Goal: Task Accomplishment & Management: Manage account settings

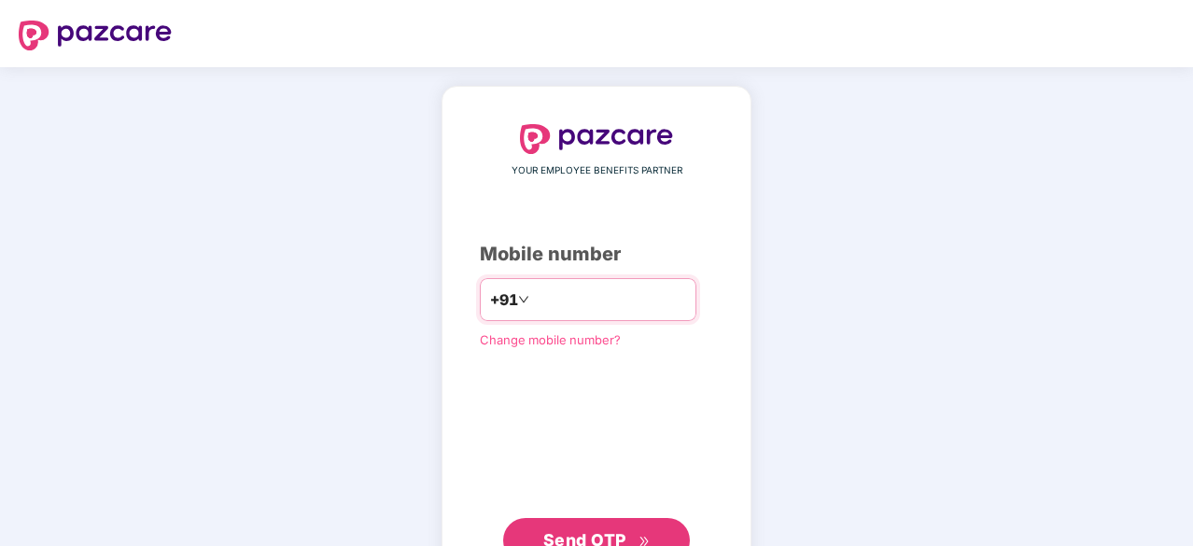
click at [533, 298] on input "number" at bounding box center [609, 300] width 153 height 30
type input "**********"
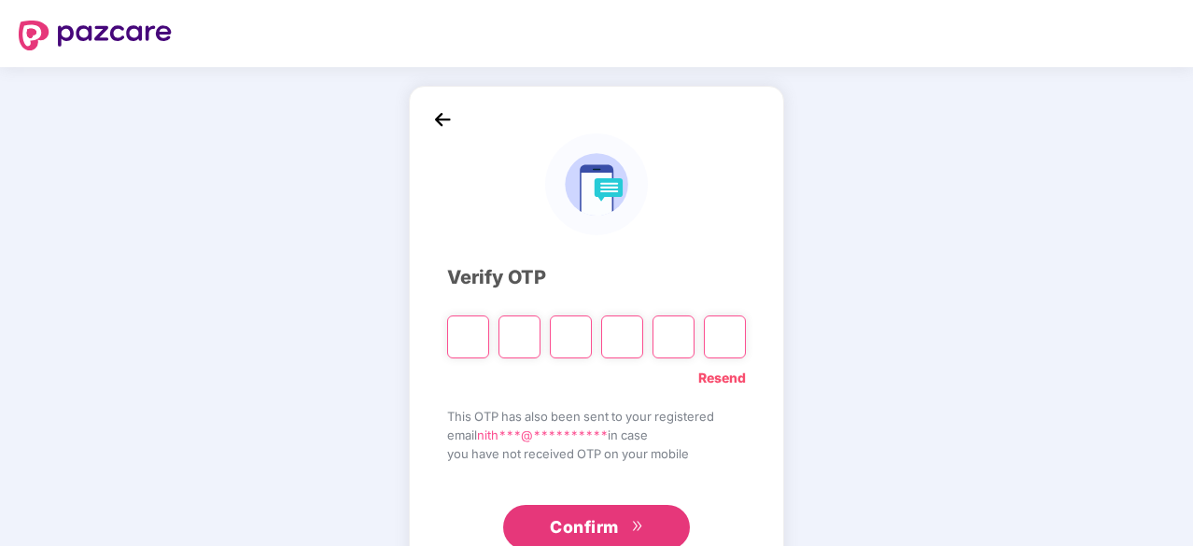
type input "*"
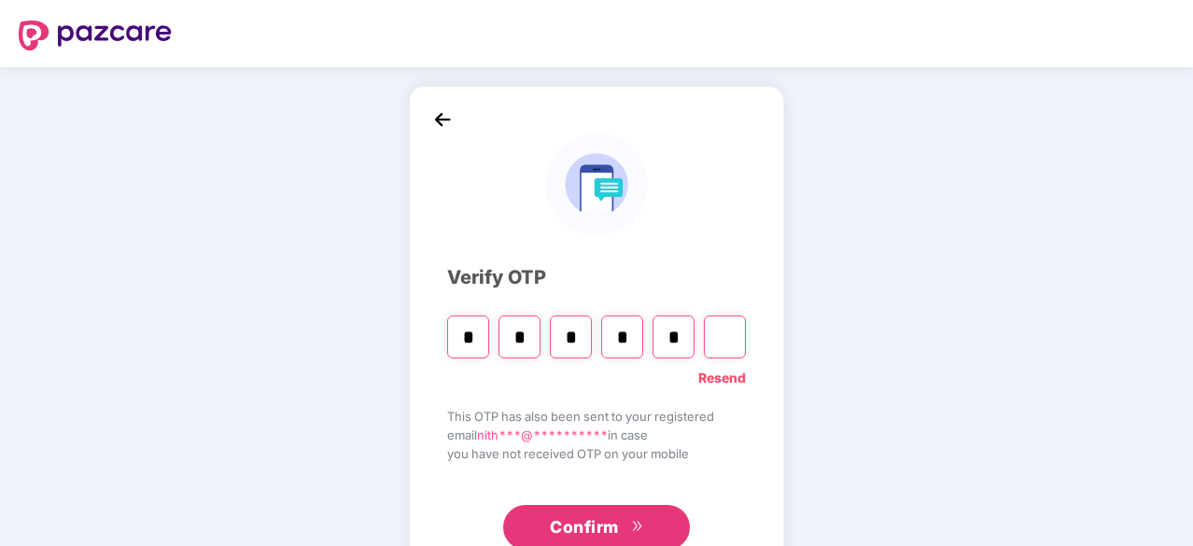
type input "*"
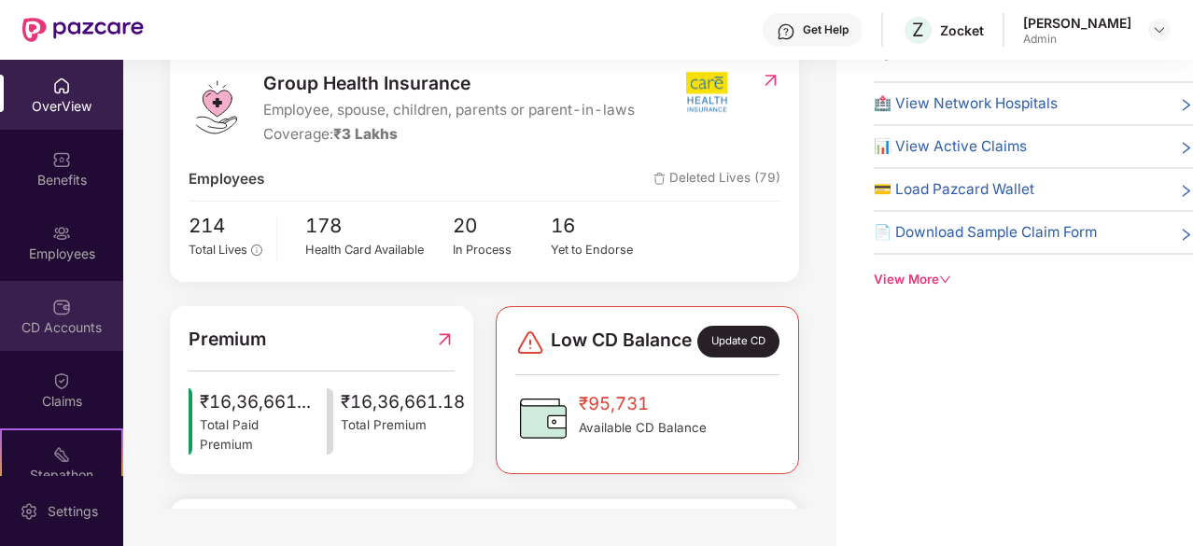
click at [48, 331] on div "CD Accounts" at bounding box center [61, 327] width 123 height 19
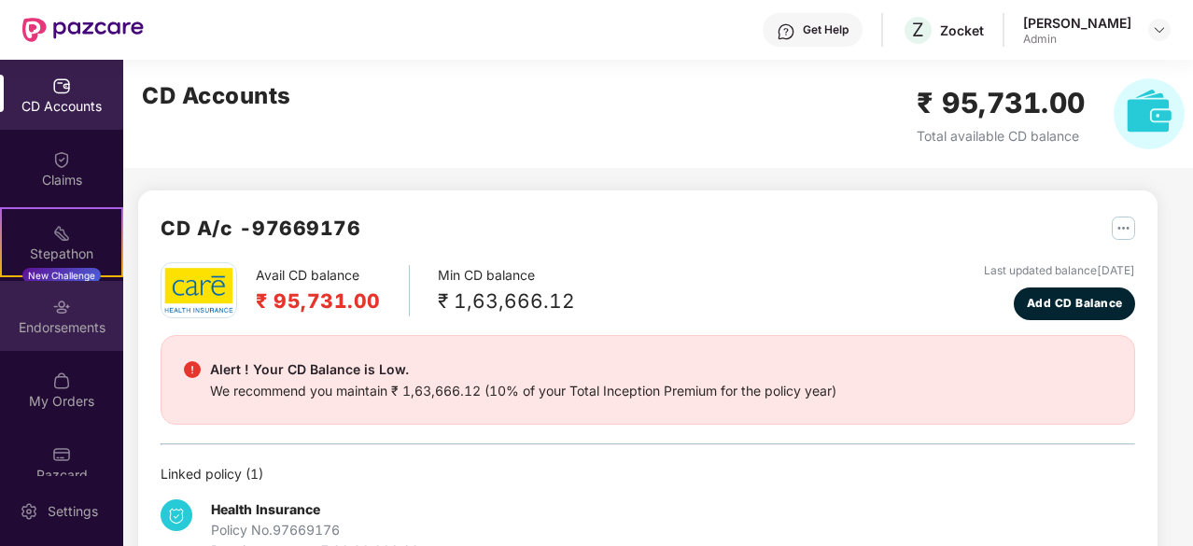
scroll to position [246, 0]
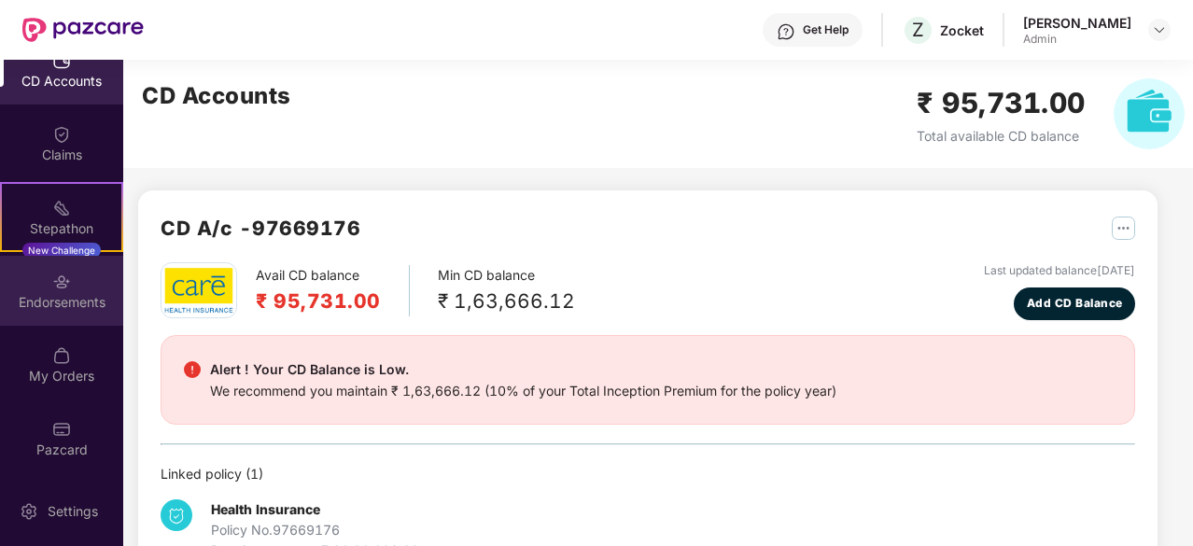
click at [77, 312] on div "Endorsements" at bounding box center [61, 291] width 123 height 70
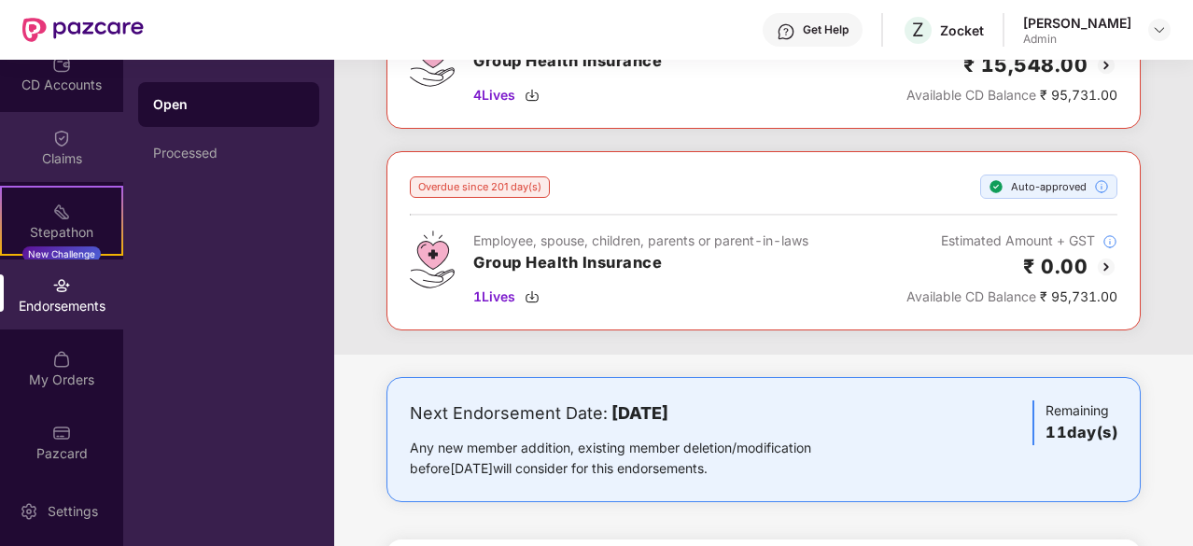
scroll to position [246, 0]
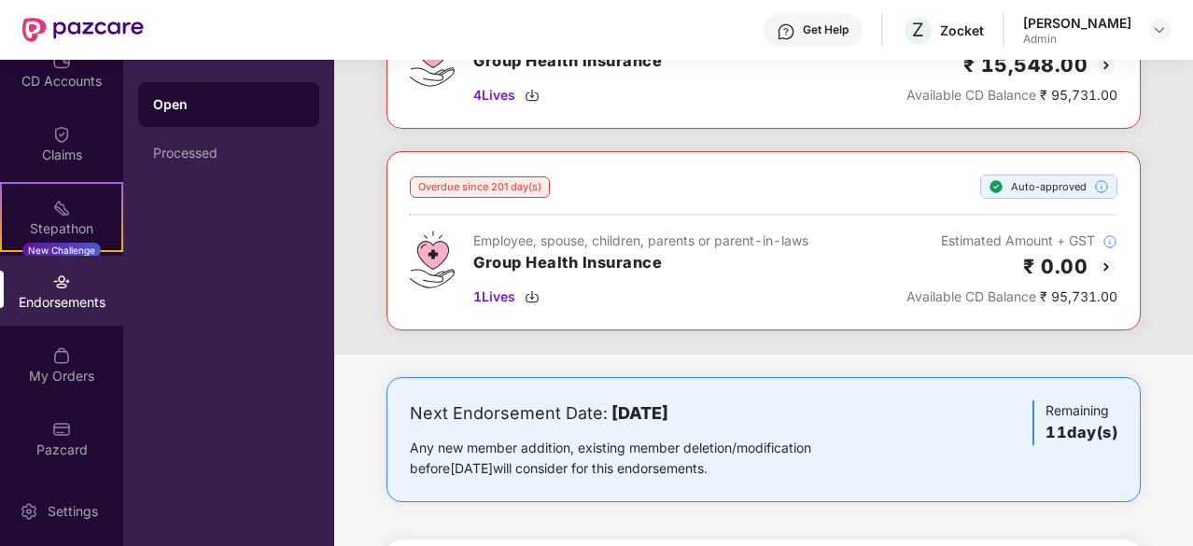
click at [44, 278] on div "Endorsements" at bounding box center [61, 291] width 123 height 70
click at [211, 153] on div "Processed" at bounding box center [228, 153] width 151 height 15
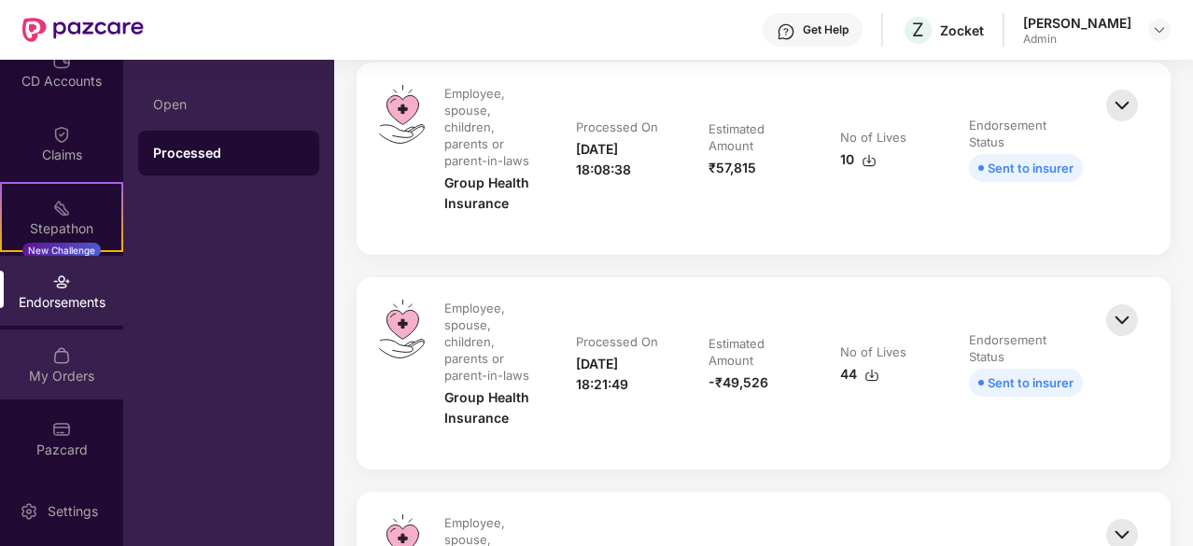
scroll to position [467, 0]
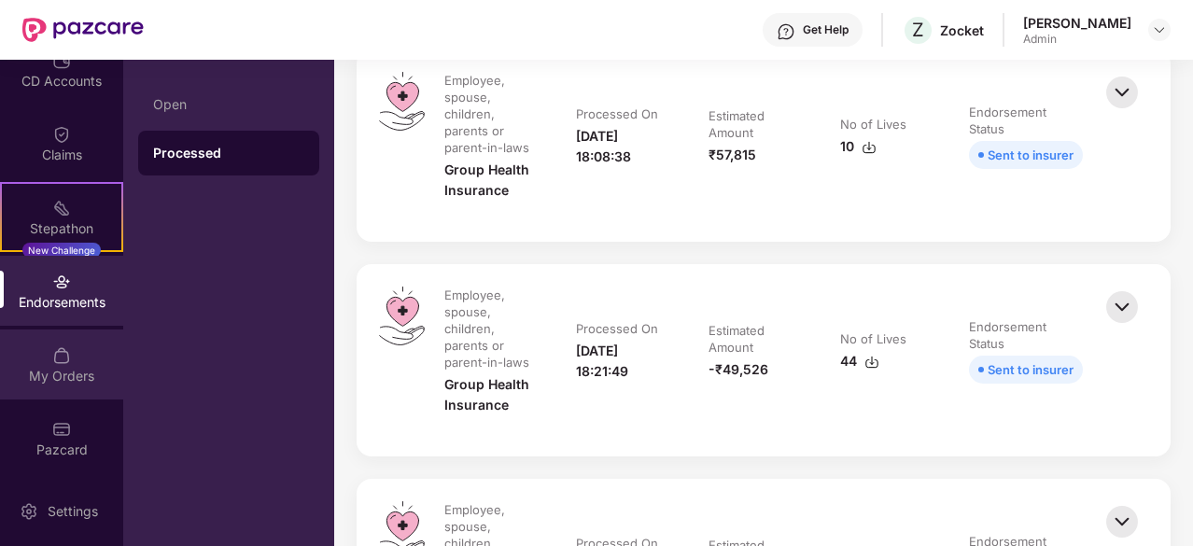
click at [69, 363] on div "My Orders" at bounding box center [61, 365] width 123 height 70
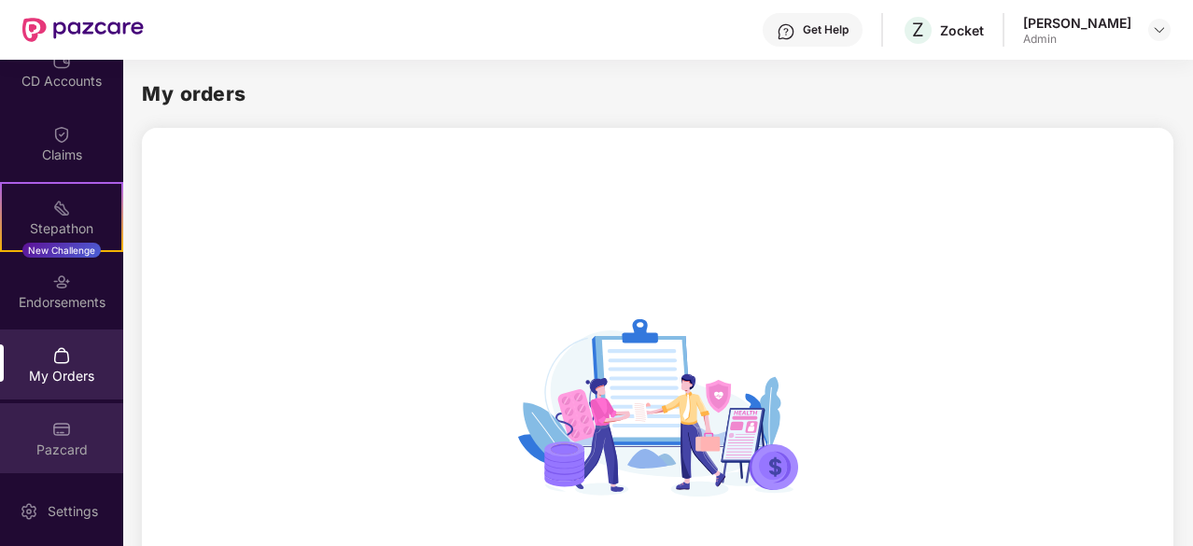
click at [52, 423] on img at bounding box center [61, 429] width 19 height 19
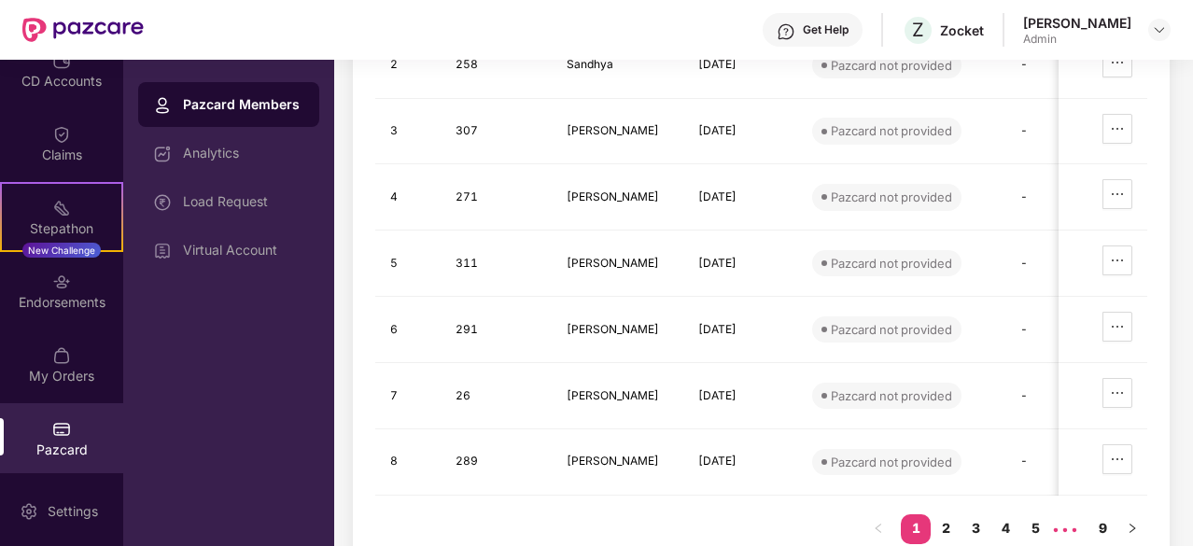
scroll to position [373, 0]
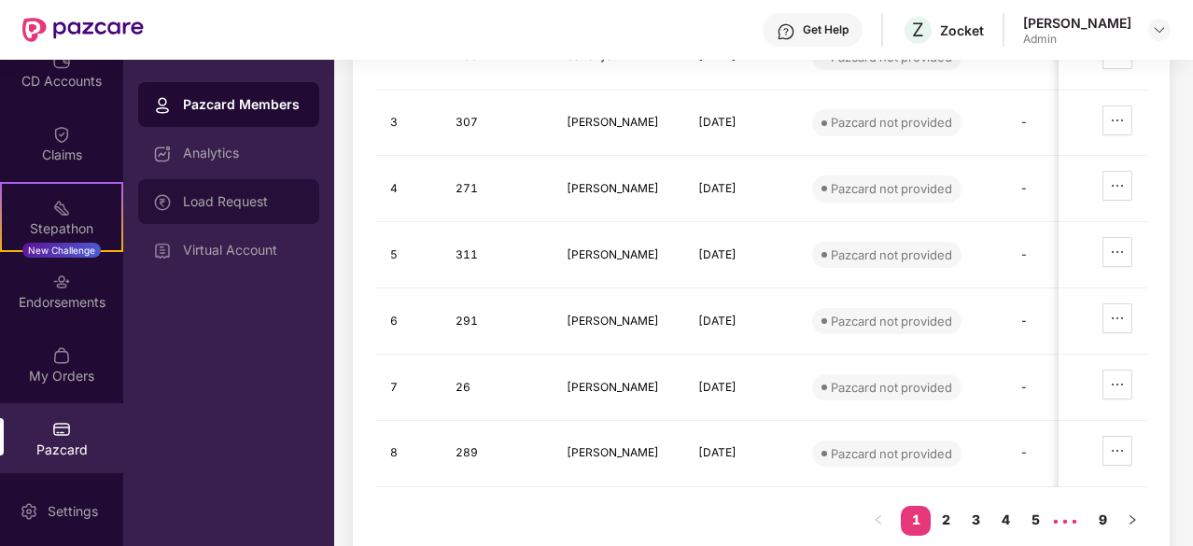
click at [204, 212] on div "Load Request" at bounding box center [228, 201] width 181 height 45
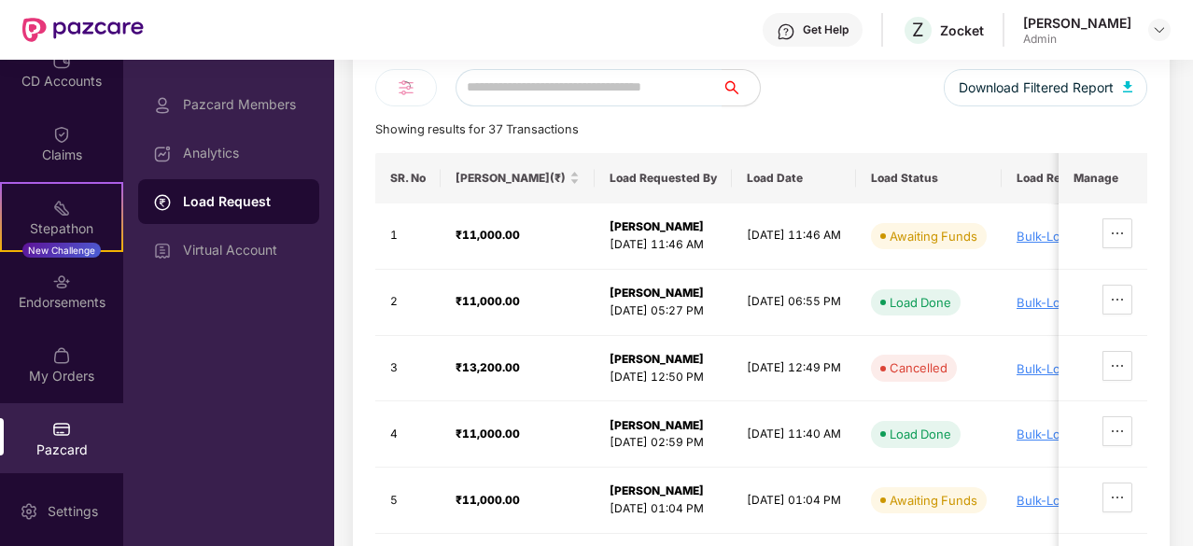
scroll to position [327, 0]
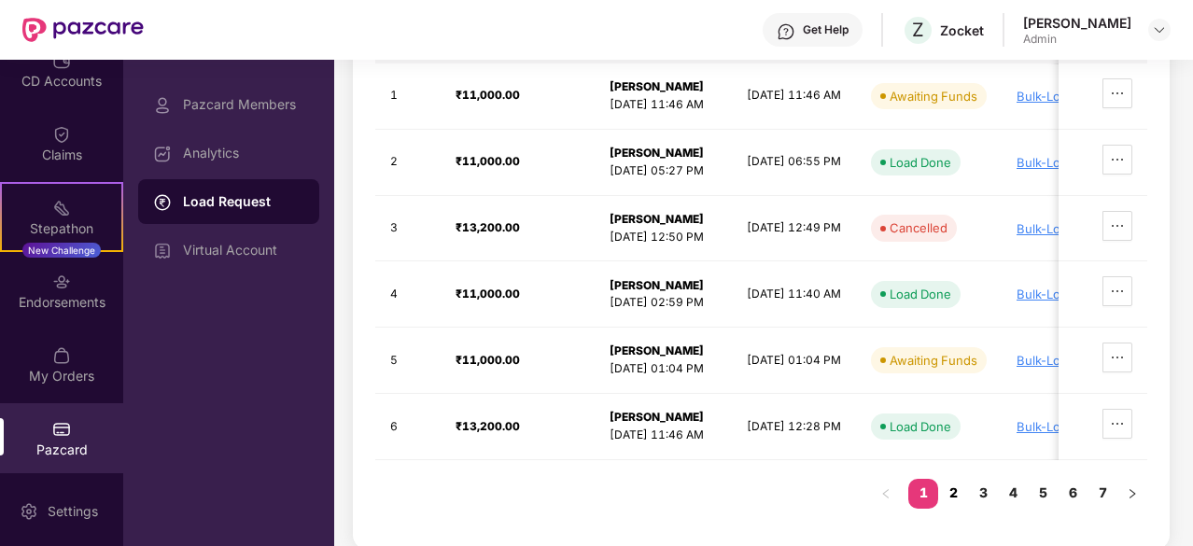
click at [952, 490] on link "2" at bounding box center [953, 493] width 30 height 28
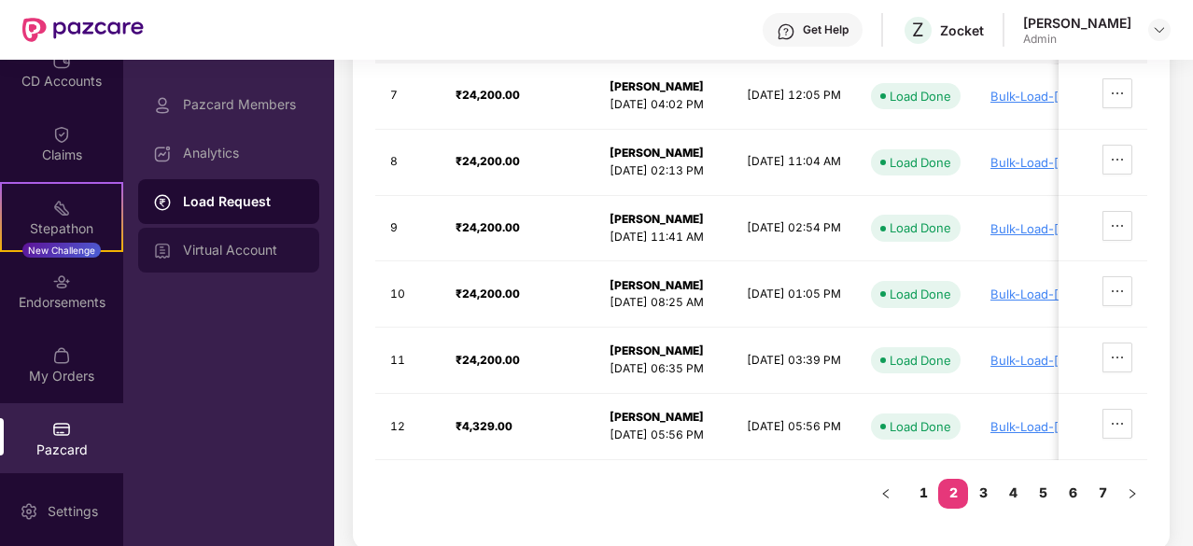
click at [282, 253] on div "Virtual Account" at bounding box center [243, 250] width 121 height 15
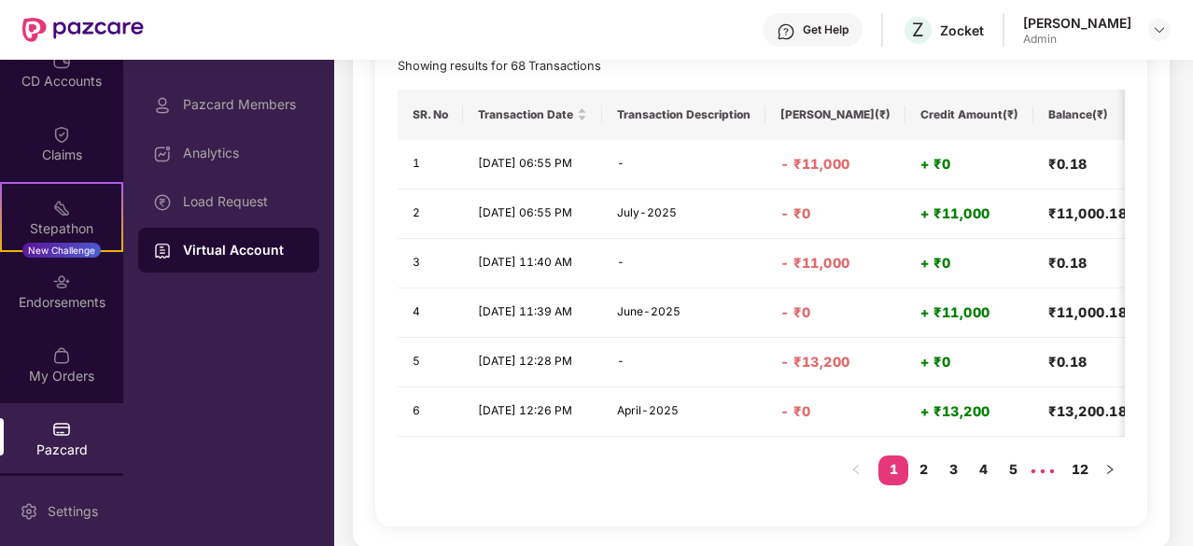
click at [71, 501] on div "Settings" at bounding box center [61, 511] width 123 height 70
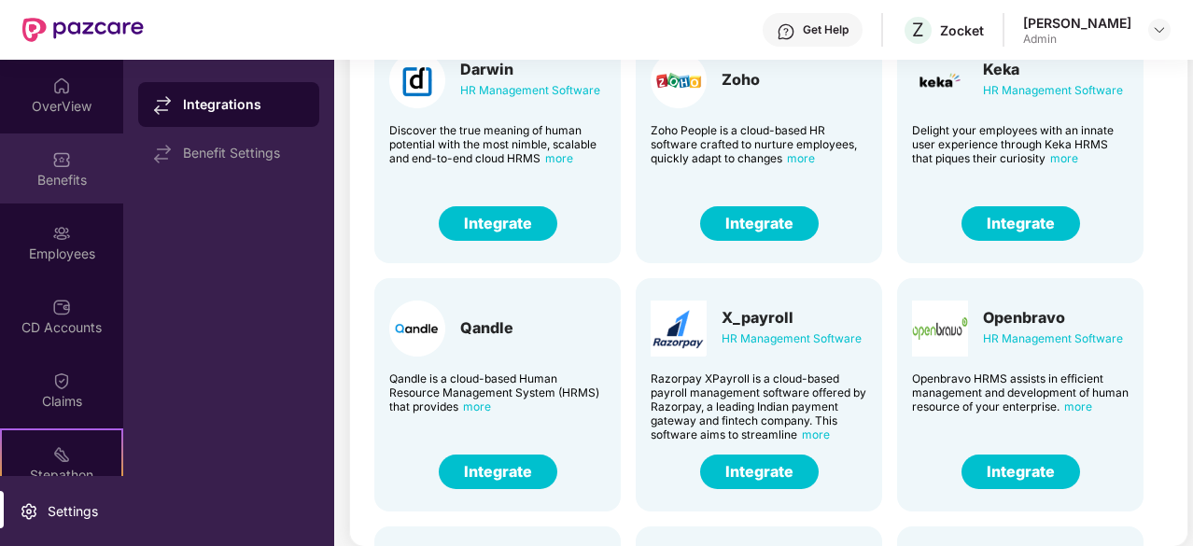
click at [58, 176] on div "Benefits" at bounding box center [61, 180] width 123 height 19
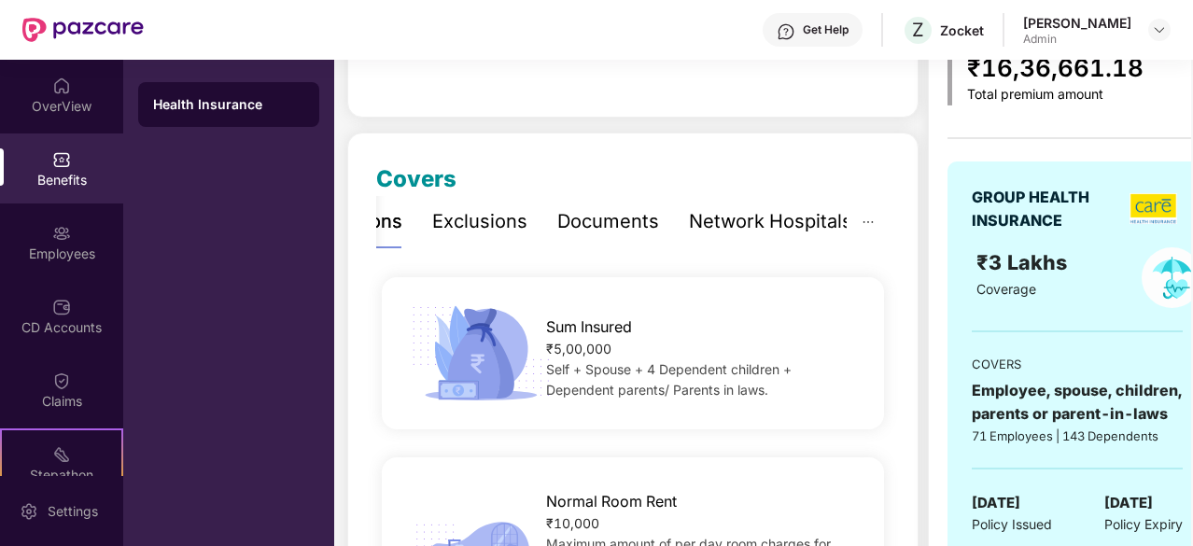
scroll to position [127, 0]
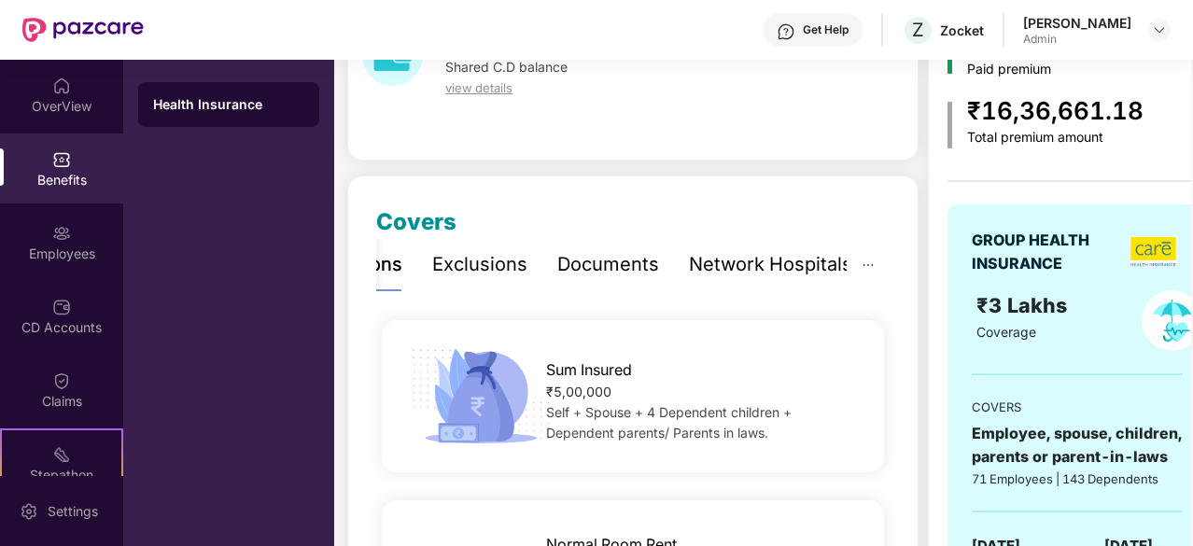
click at [461, 271] on div "Exclusions" at bounding box center [479, 264] width 95 height 29
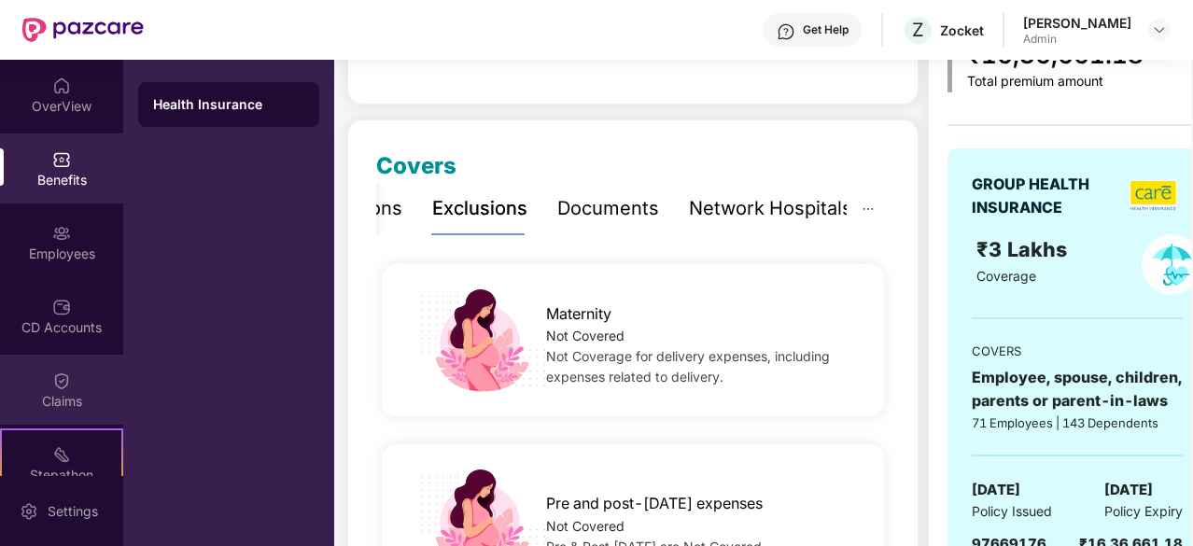
scroll to position [187, 0]
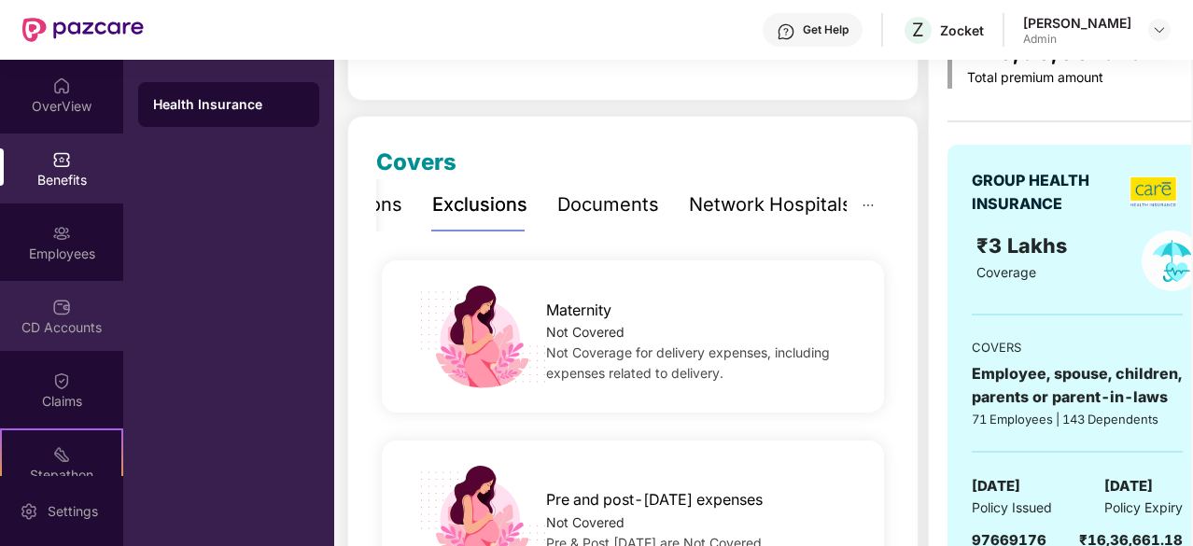
click at [60, 318] on div "CD Accounts" at bounding box center [61, 327] width 123 height 19
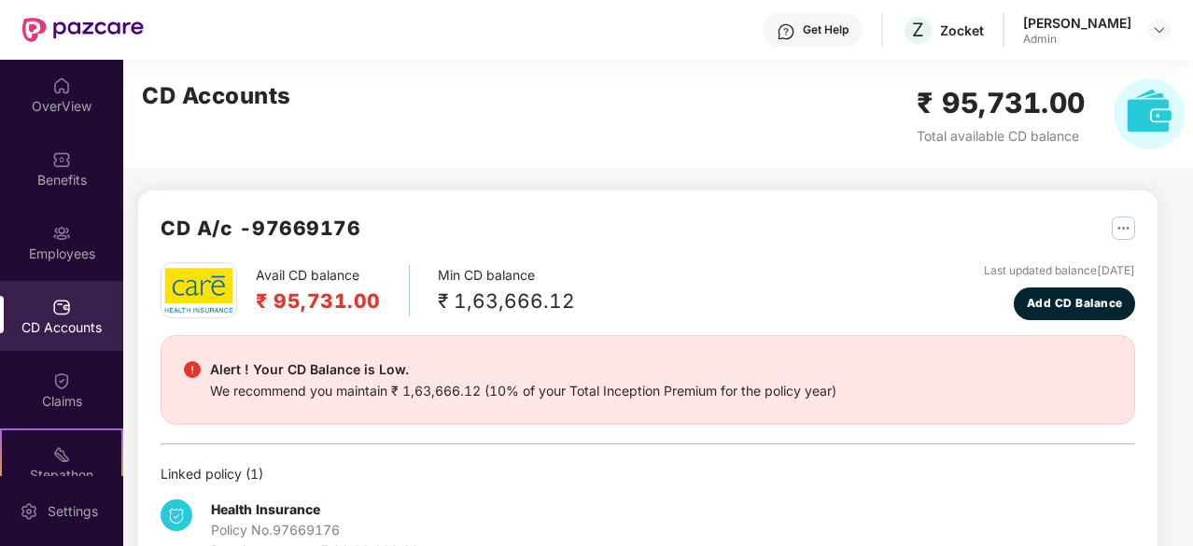
click at [1132, 234] on img "button" at bounding box center [1123, 228] width 23 height 23
click at [730, 300] on div "Avail CD balance ₹ 95,731.00 Min CD balance ₹ 1,63,666.12 Last updated balance …" at bounding box center [648, 291] width 975 height 58
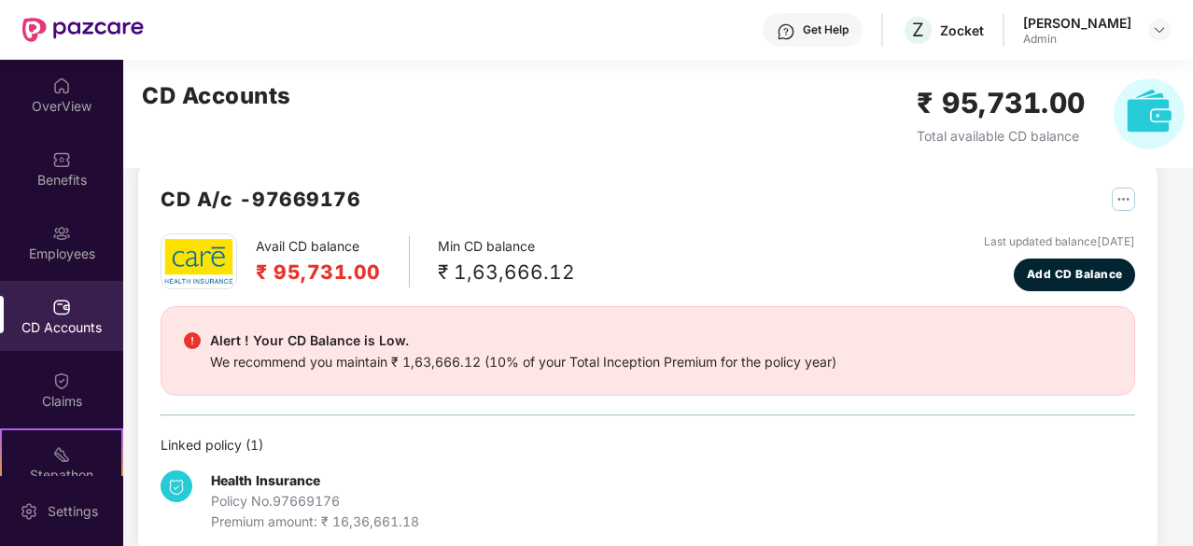
scroll to position [58, 0]
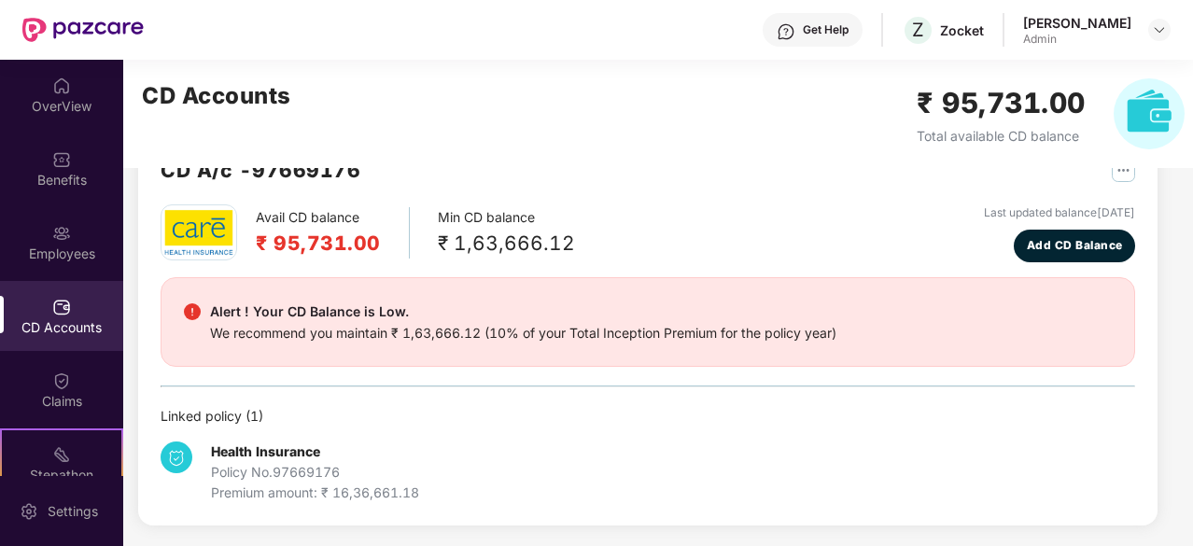
click at [224, 453] on b "Health Insurance" at bounding box center [265, 451] width 109 height 16
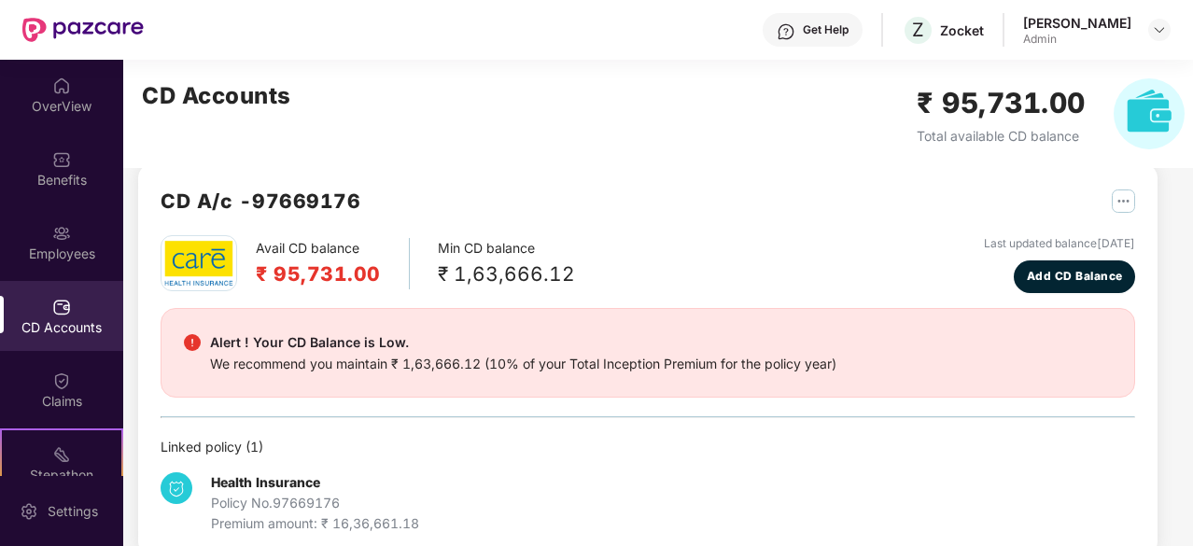
scroll to position [0, 0]
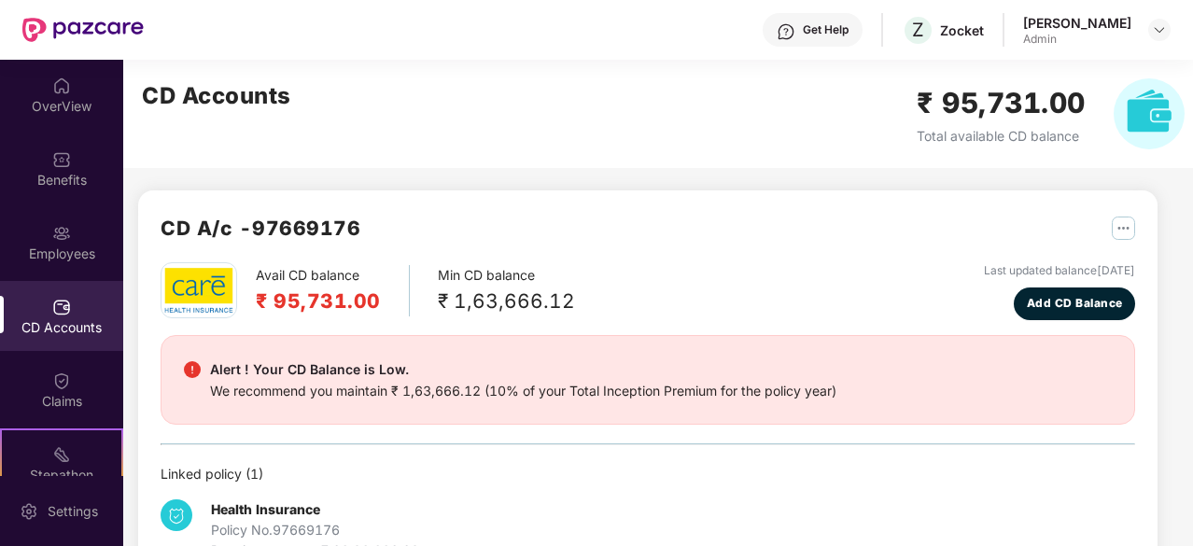
click at [1127, 30] on div "[PERSON_NAME]" at bounding box center [1077, 23] width 108 height 18
click at [2, 389] on div "Claims" at bounding box center [61, 390] width 123 height 70
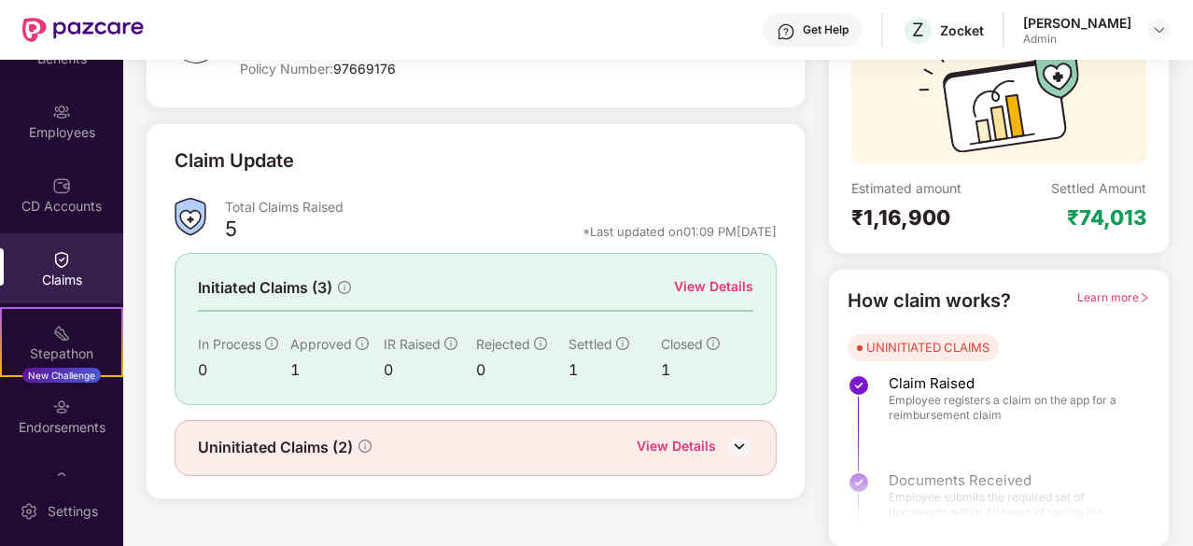
scroll to position [246, 0]
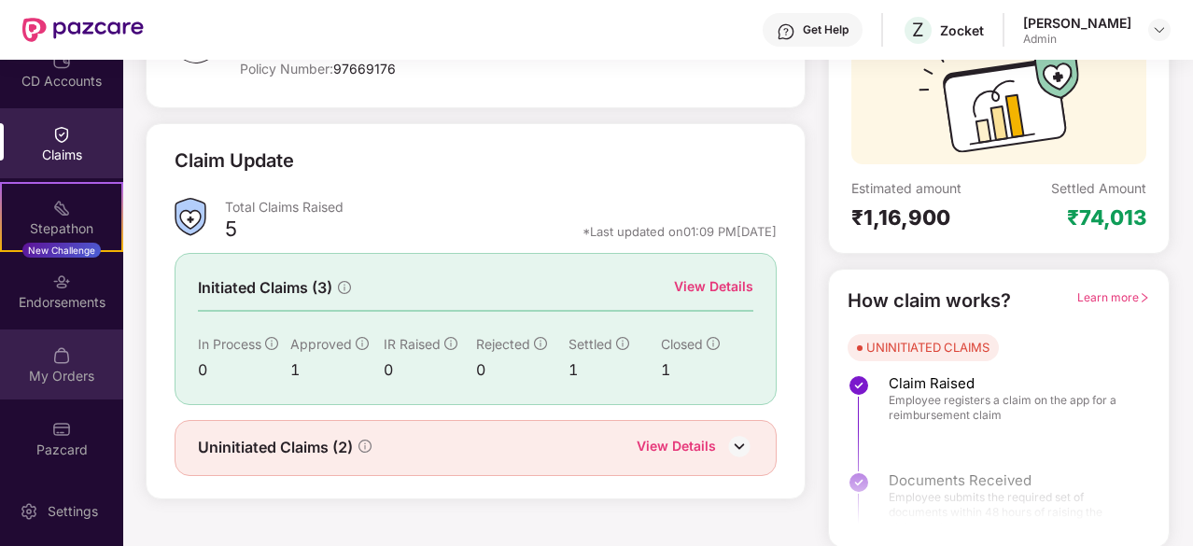
click at [50, 367] on div "My Orders" at bounding box center [61, 376] width 123 height 19
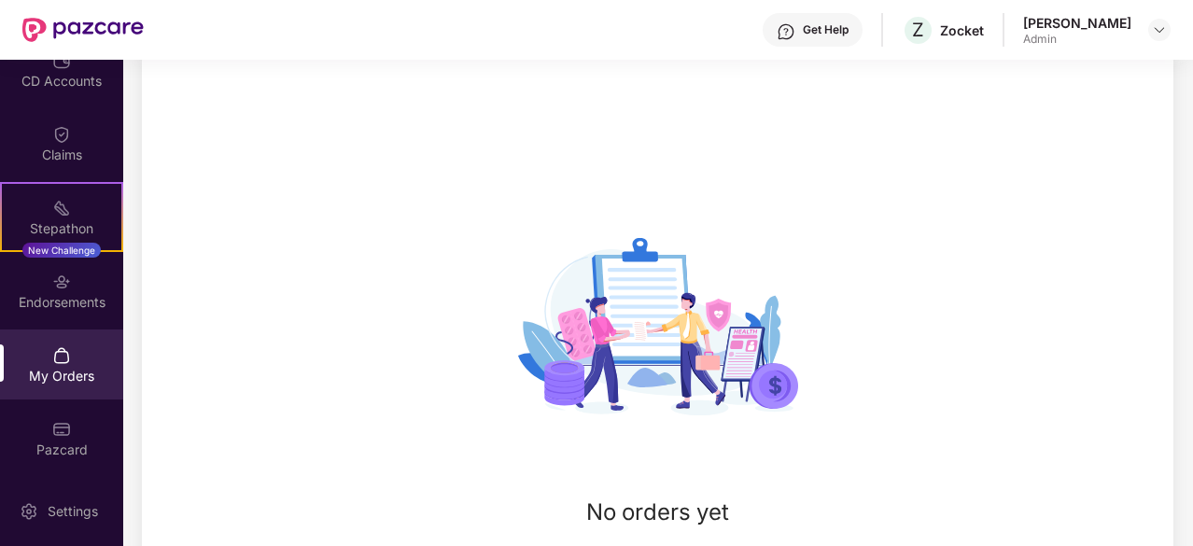
scroll to position [183, 0]
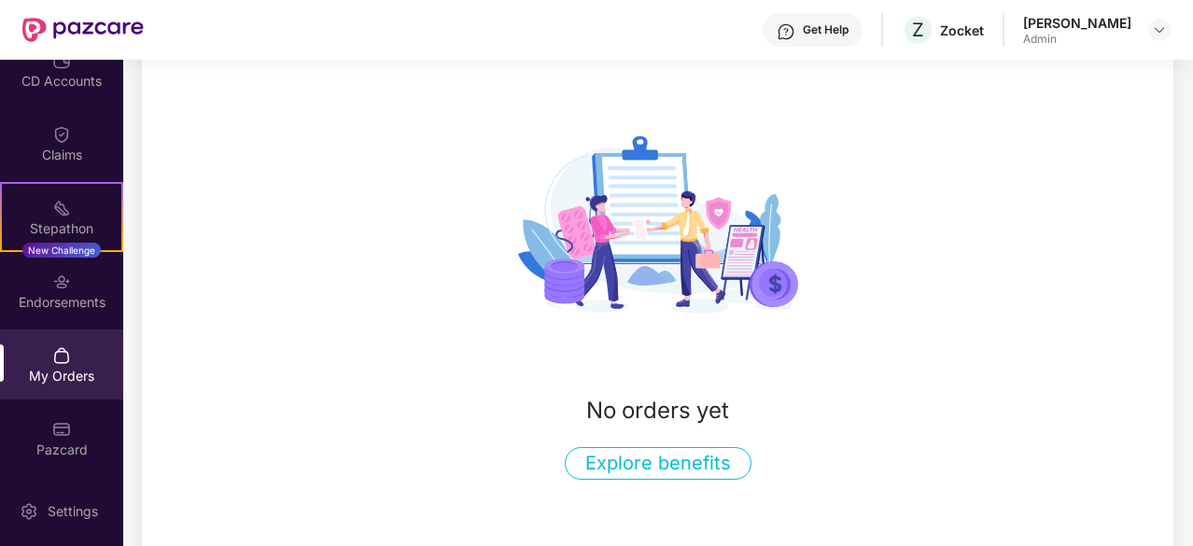
click at [703, 470] on button "Explore benefits" at bounding box center [658, 463] width 187 height 33
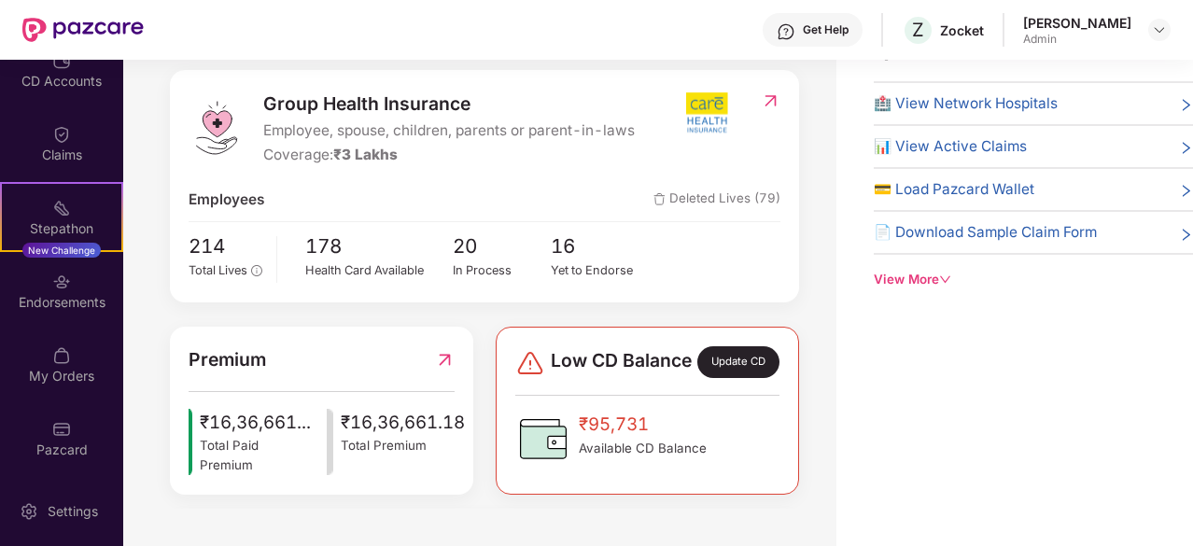
scroll to position [60, 0]
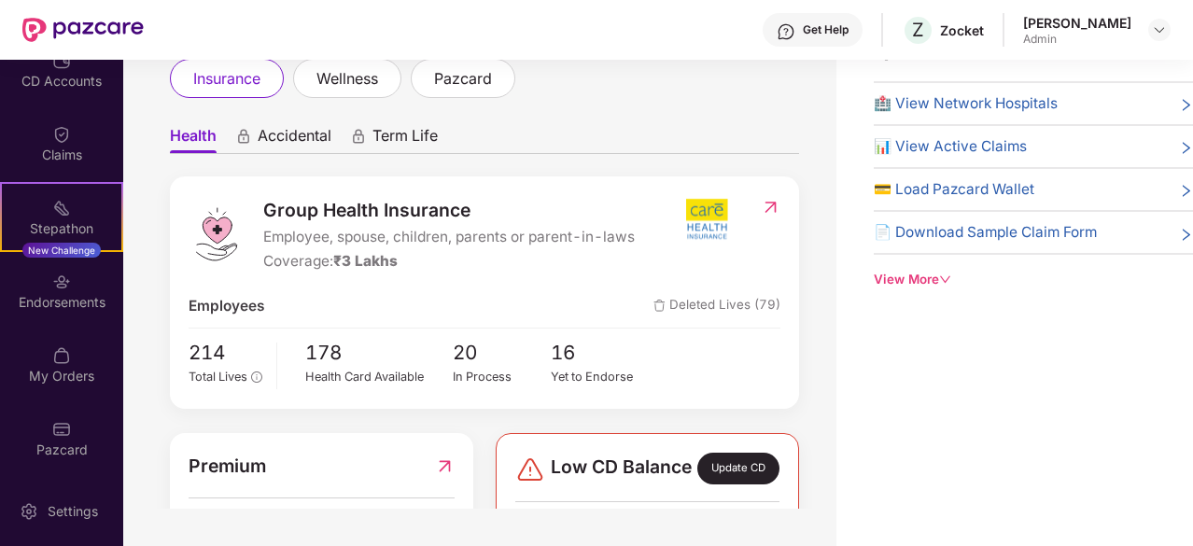
drag, startPoint x: 283, startPoint y: 129, endPoint x: 317, endPoint y: 133, distance: 34.9
click at [285, 129] on span "Accidental" at bounding box center [295, 139] width 74 height 27
click at [317, 133] on span "Accidental" at bounding box center [295, 139] width 74 height 27
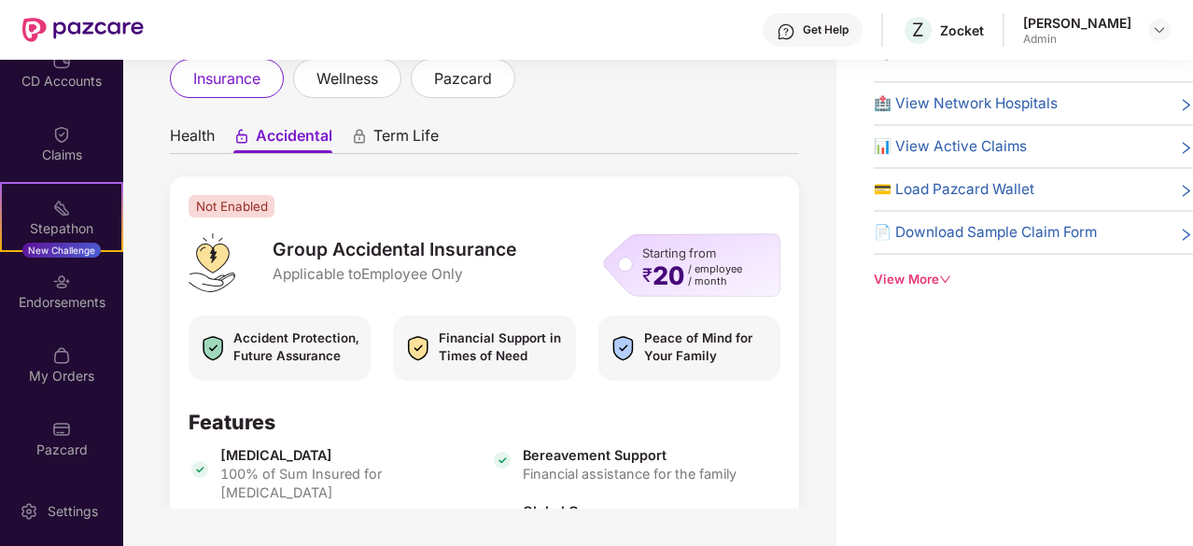
click at [317, 133] on div "Welcome back, Nithish Kumar K! Here is what’s going on with your team at Pazcar…" at bounding box center [479, 254] width 713 height 509
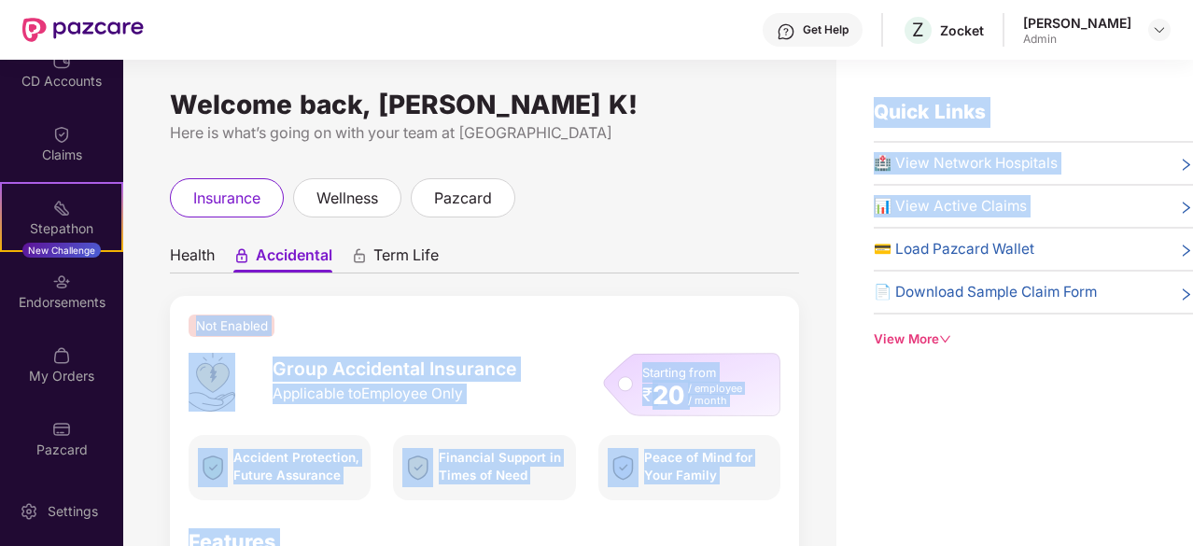
drag, startPoint x: 640, startPoint y: 231, endPoint x: 448, endPoint y: 238, distance: 192.4
click at [502, 236] on div "Welcome back, Nithish Kumar K! Here is what’s going on with your team at Pazcar…" at bounding box center [658, 333] width 1070 height 546
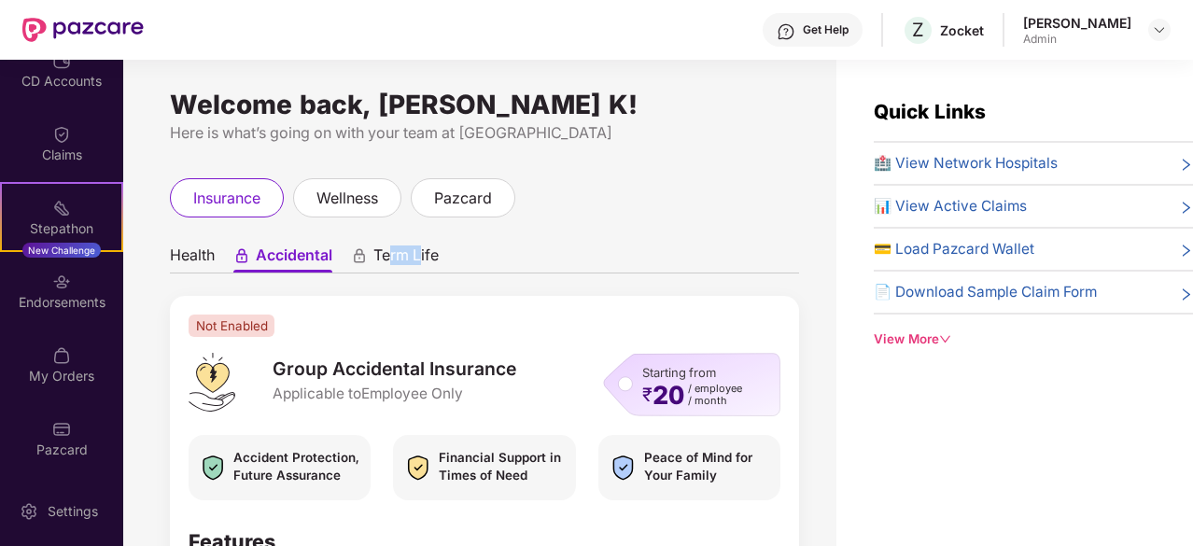
drag, startPoint x: 390, startPoint y: 250, endPoint x: 301, endPoint y: 251, distance: 89.6
click at [340, 254] on ul "Health Accidental Term Life" at bounding box center [484, 254] width 629 height 37
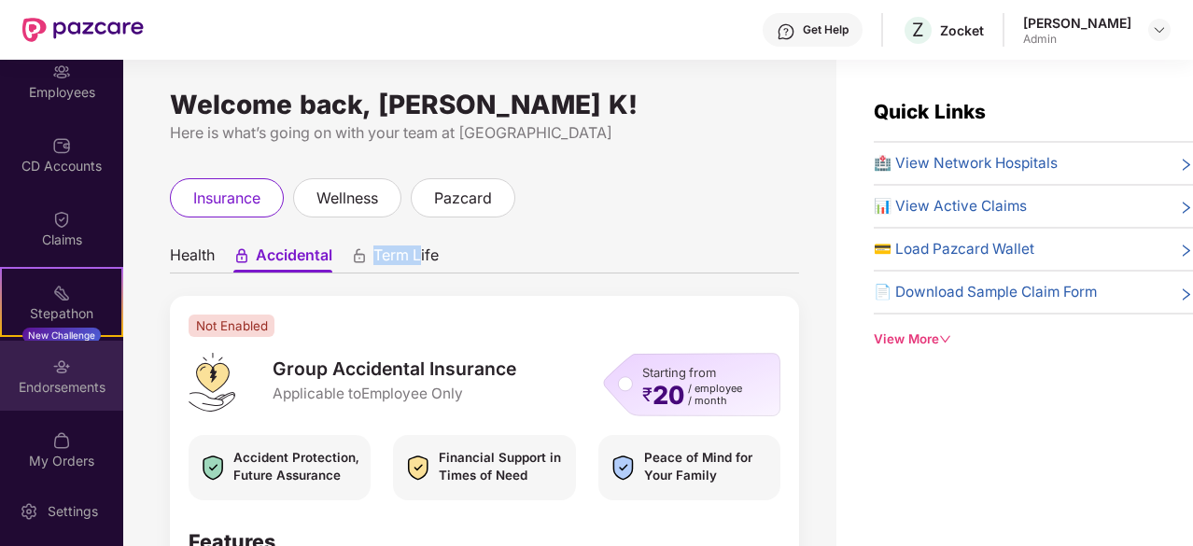
scroll to position [60, 0]
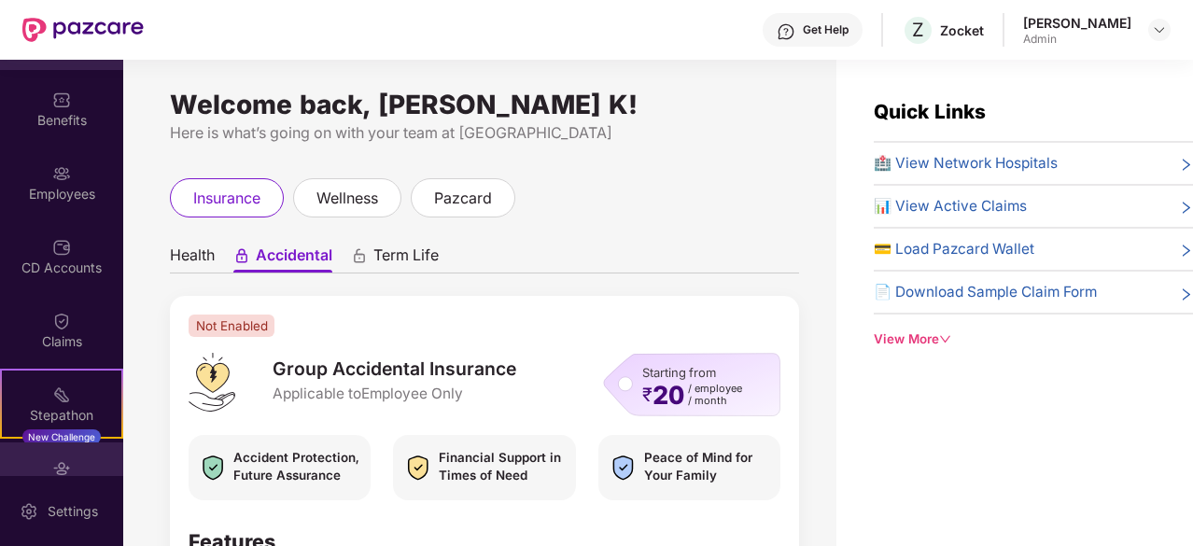
click at [67, 268] on div "CD Accounts" at bounding box center [61, 268] width 123 height 19
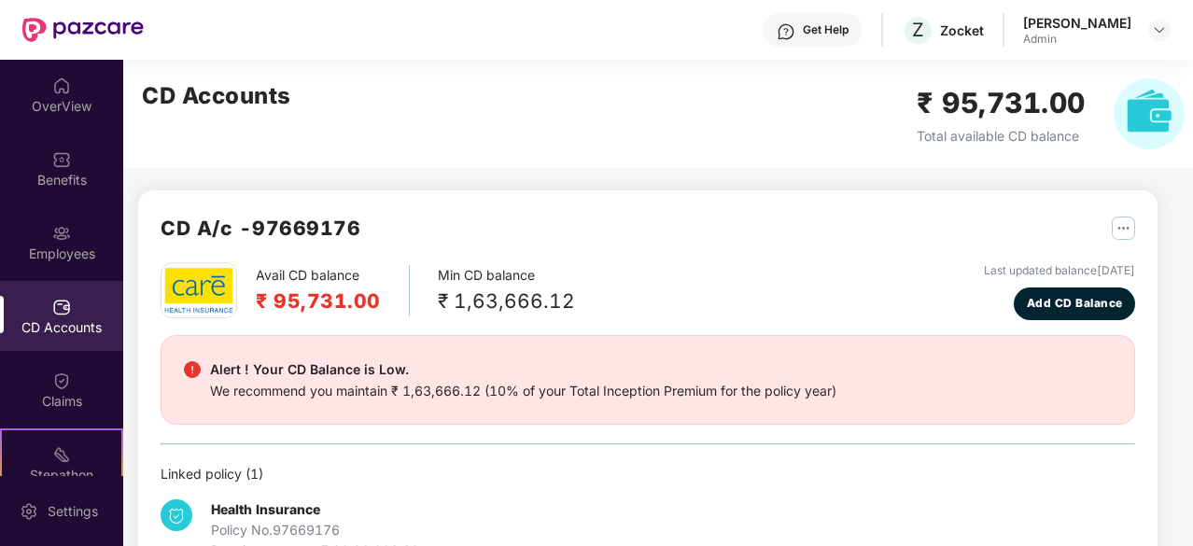
click at [65, 303] on img at bounding box center [61, 307] width 19 height 19
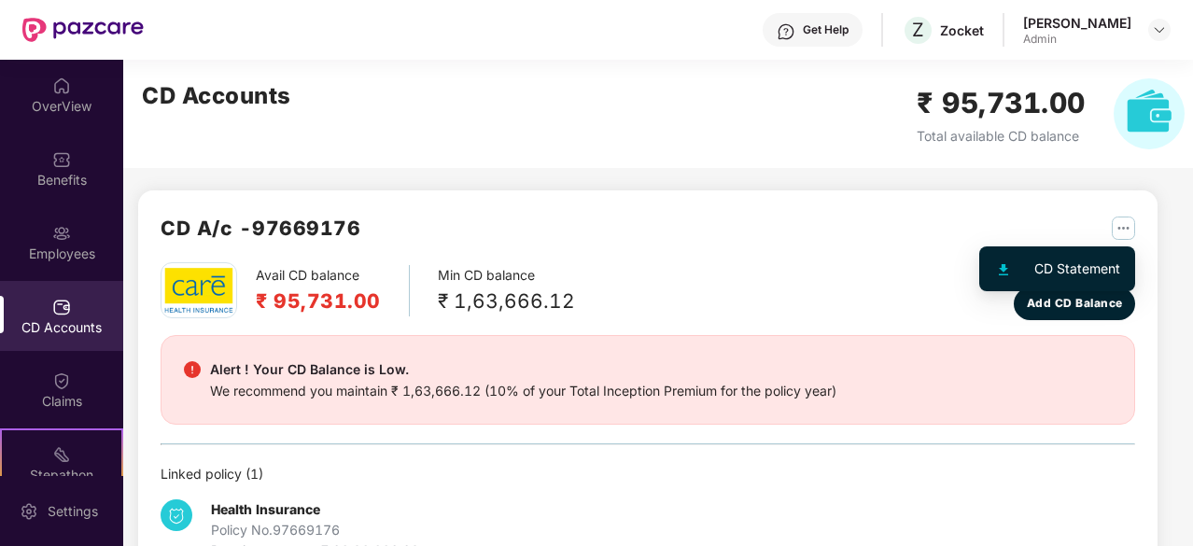
click at [1117, 229] on img "button" at bounding box center [1123, 228] width 23 height 23
click at [1074, 260] on div "CD Statement" at bounding box center [1077, 269] width 86 height 21
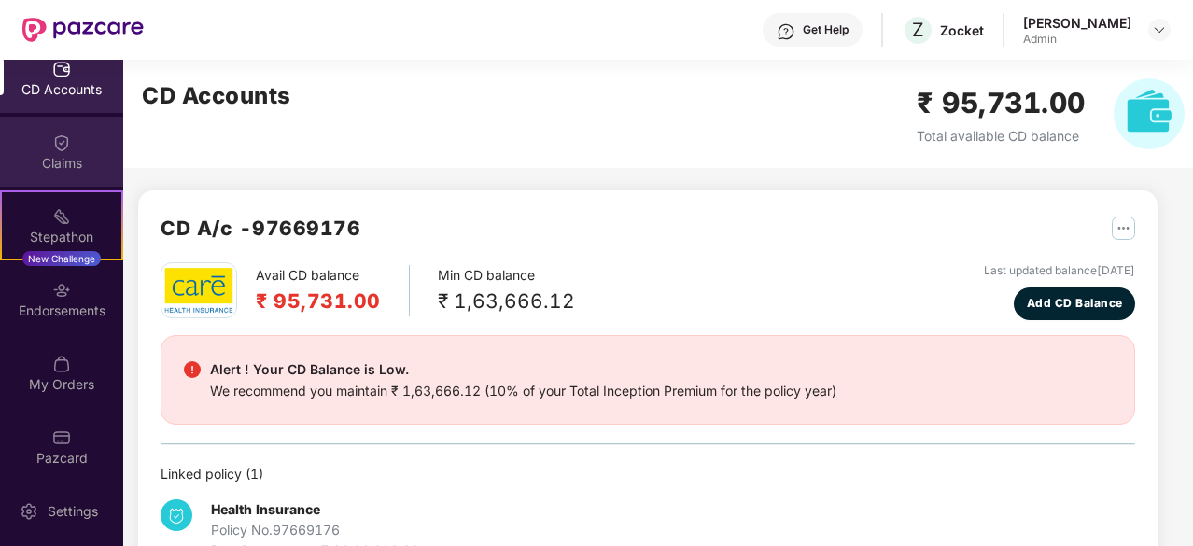
scroll to position [246, 0]
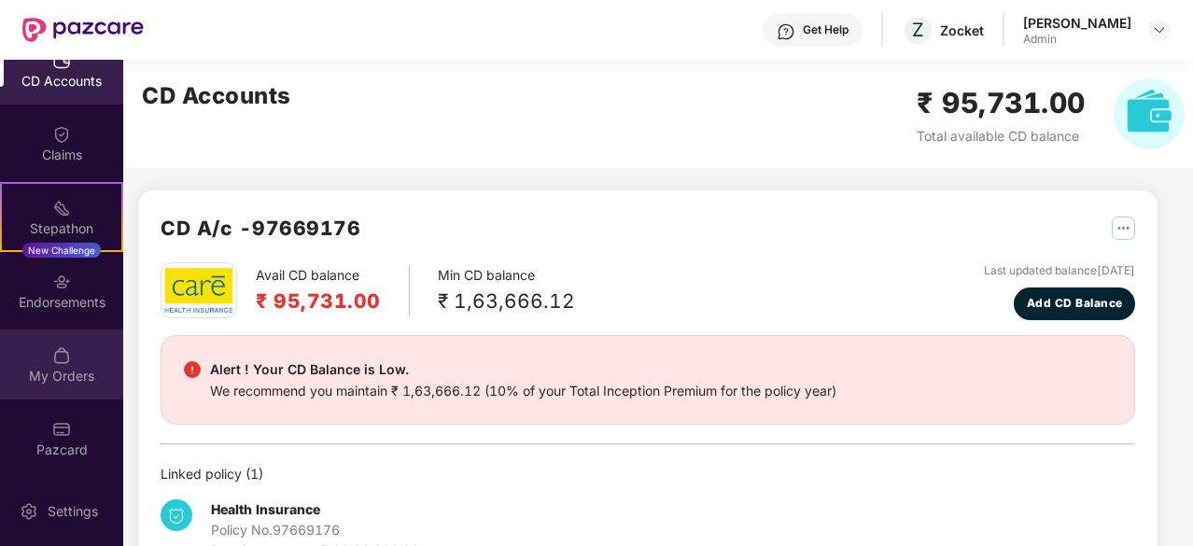
click at [49, 370] on div "My Orders" at bounding box center [61, 376] width 123 height 19
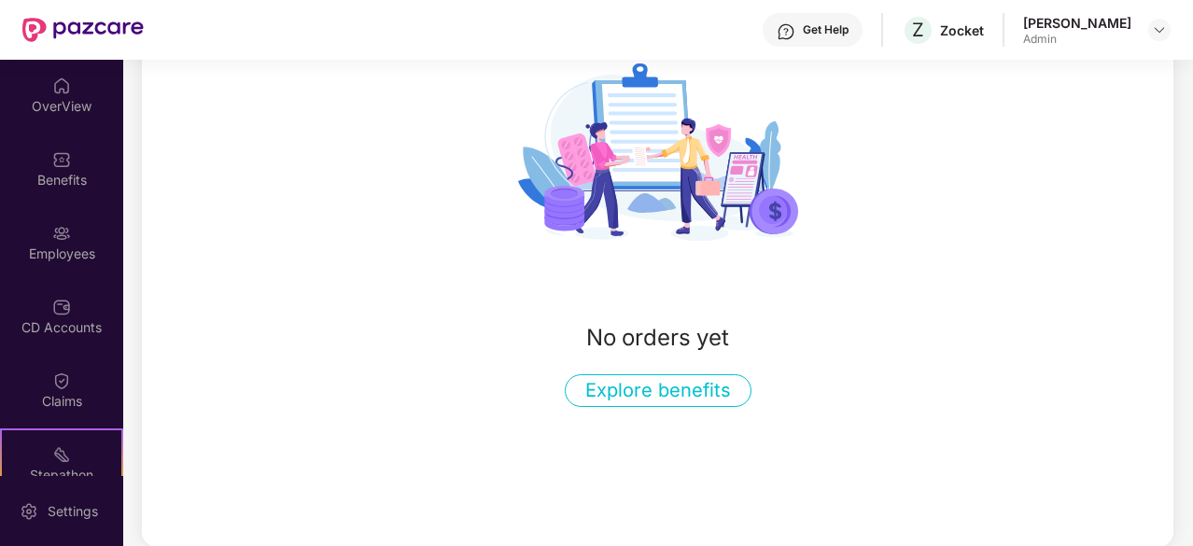
scroll to position [0, 0]
click at [63, 169] on div "Benefits" at bounding box center [61, 168] width 123 height 70
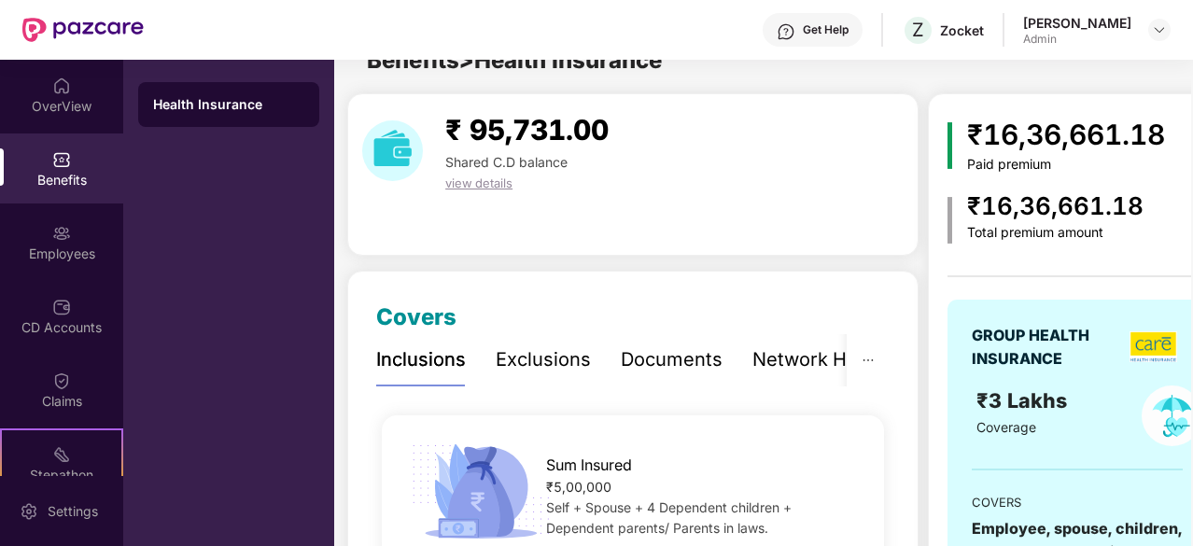
scroll to position [256, 0]
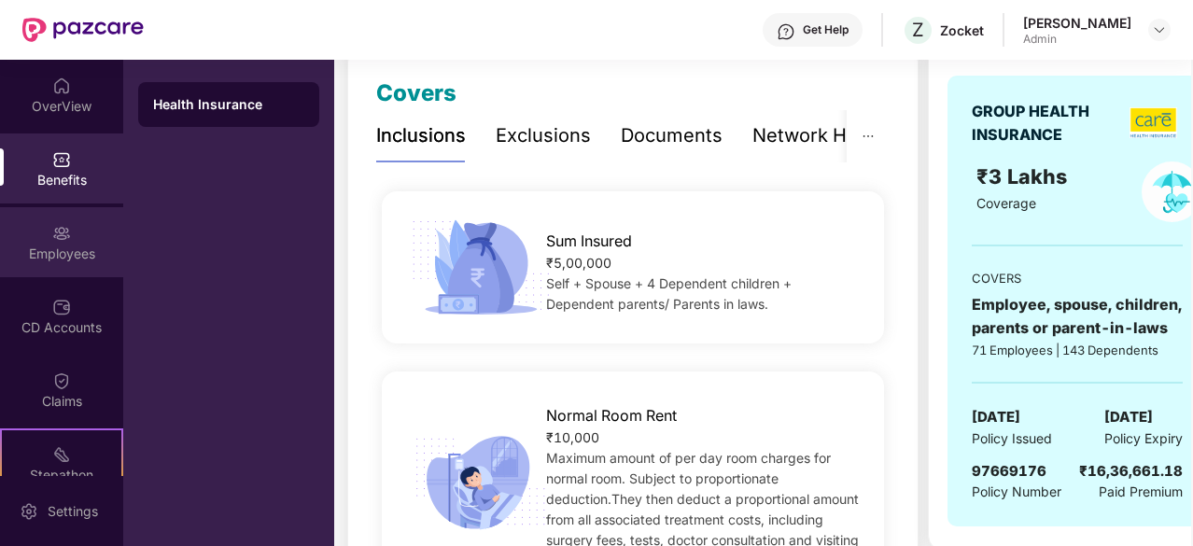
click at [30, 245] on div "Employees" at bounding box center [61, 254] width 123 height 19
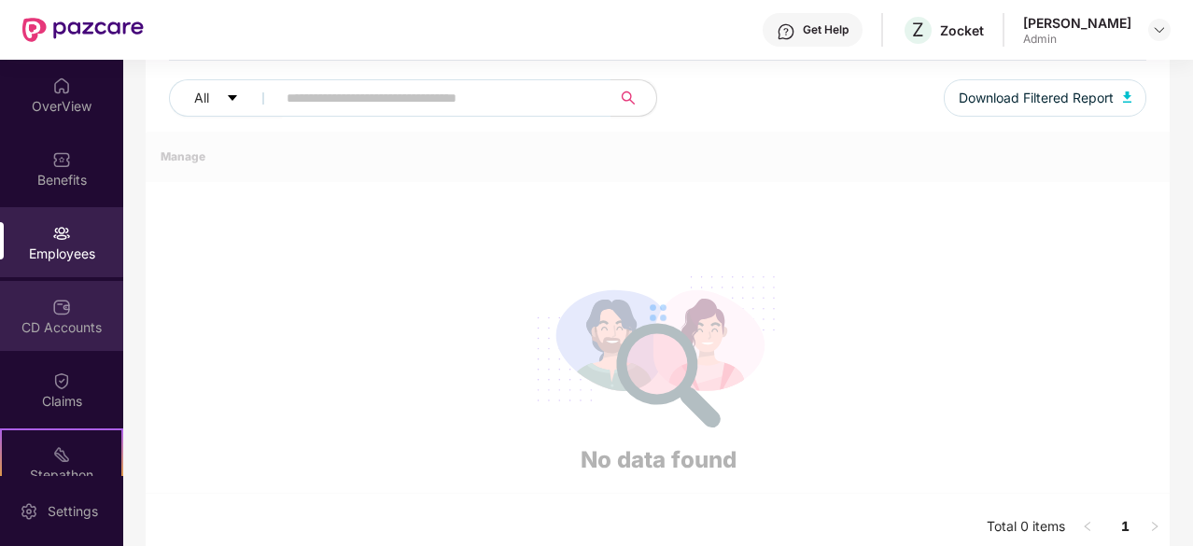
click at [56, 306] on img at bounding box center [61, 307] width 19 height 19
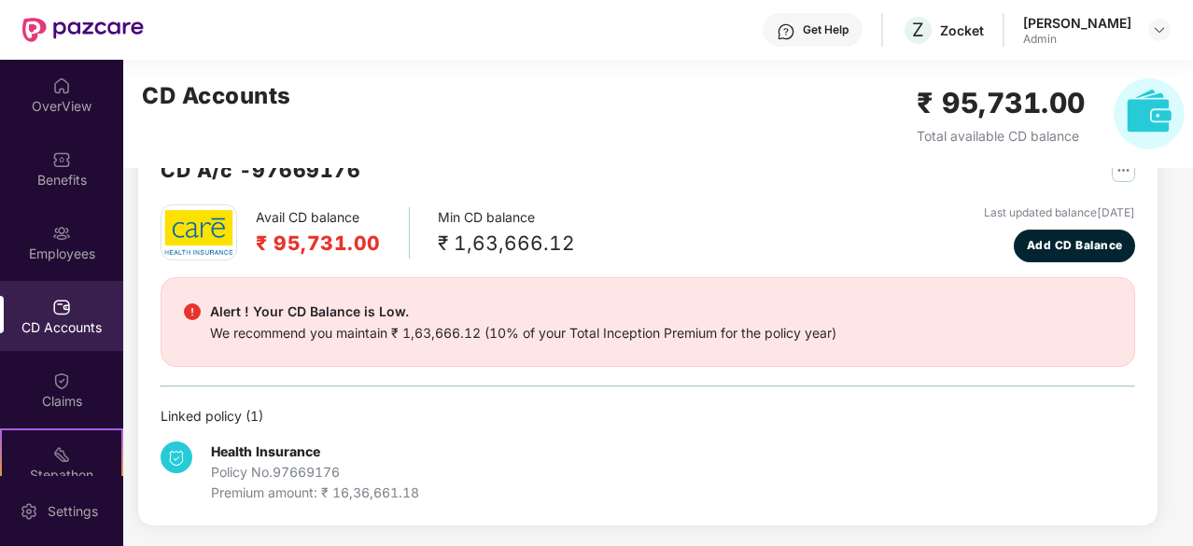
scroll to position [0, 0]
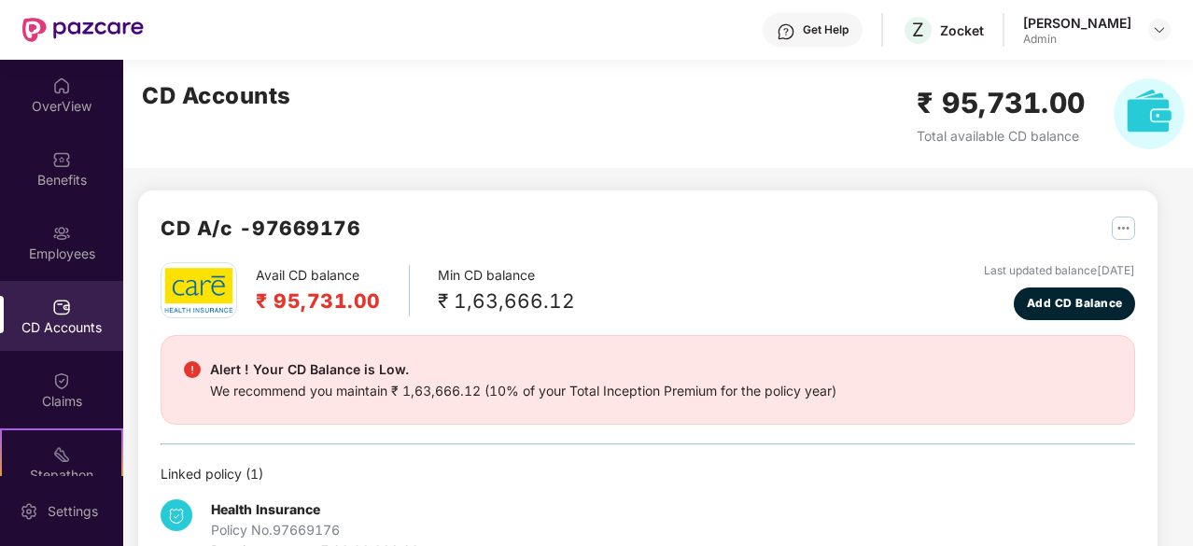
click at [1128, 233] on img "button" at bounding box center [1123, 228] width 23 height 23
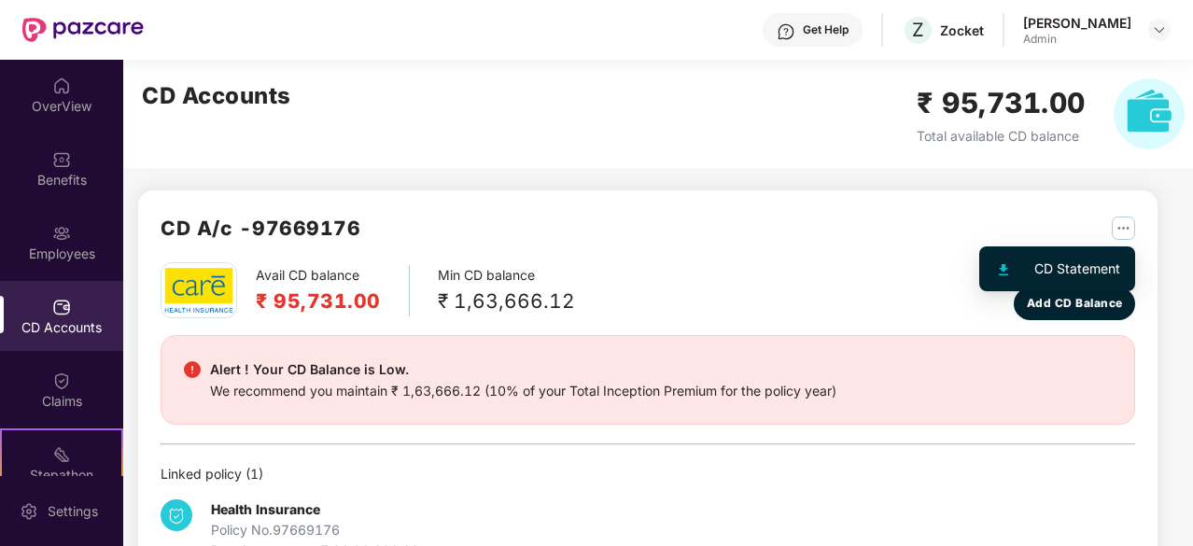
click at [1059, 265] on div "CD Statement" at bounding box center [1077, 269] width 86 height 21
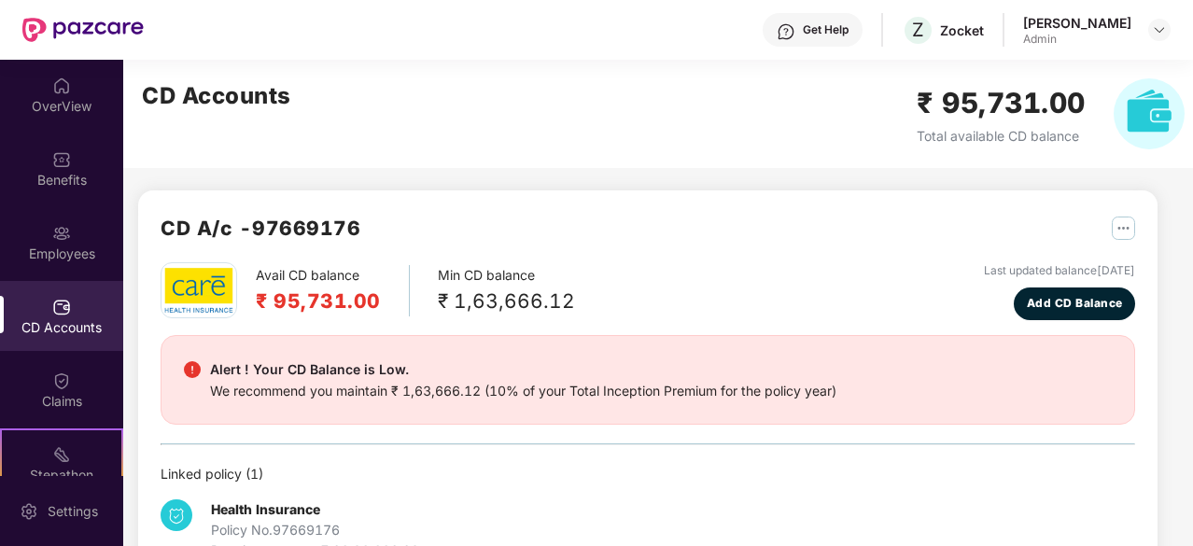
click at [1127, 217] on img "button" at bounding box center [1123, 228] width 23 height 23
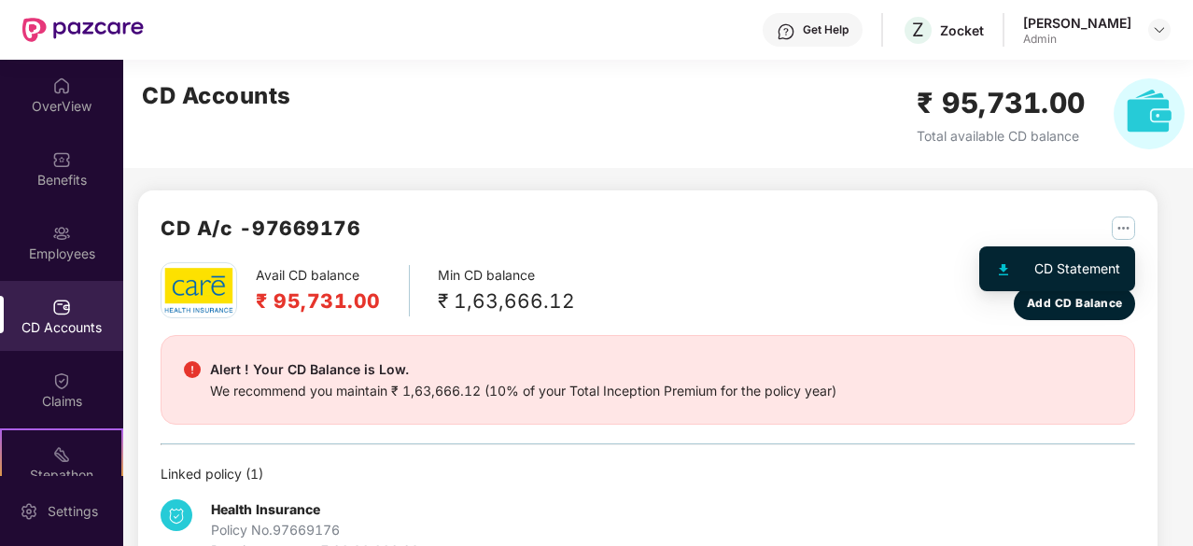
click at [1079, 253] on li "CD Statement" at bounding box center [1057, 268] width 148 height 37
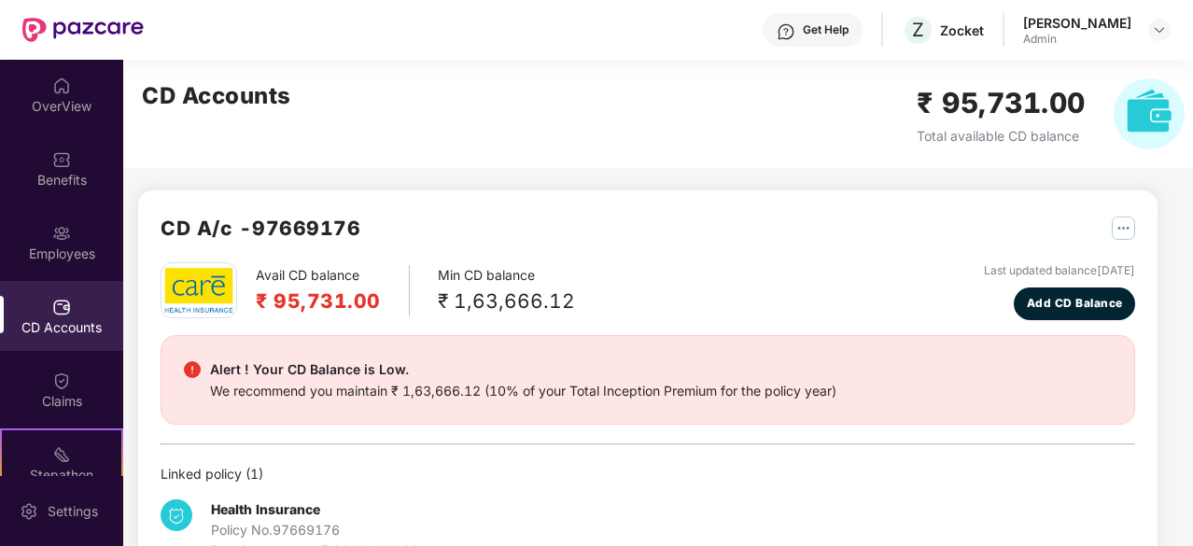
click at [1118, 233] on img "button" at bounding box center [1123, 228] width 23 height 23
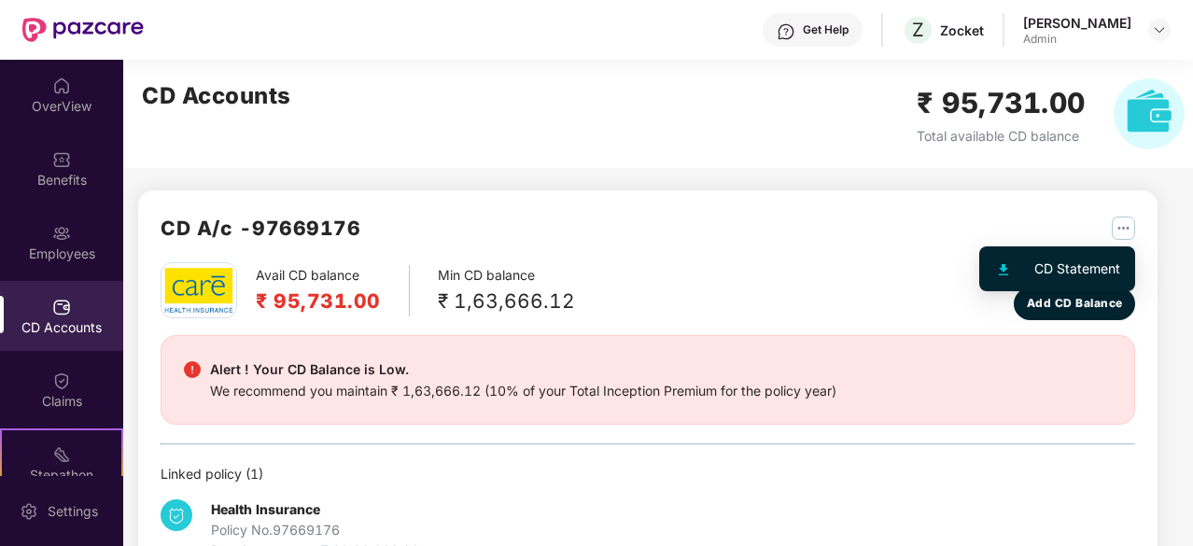
click at [1104, 277] on div "CD Statement" at bounding box center [1077, 269] width 86 height 21
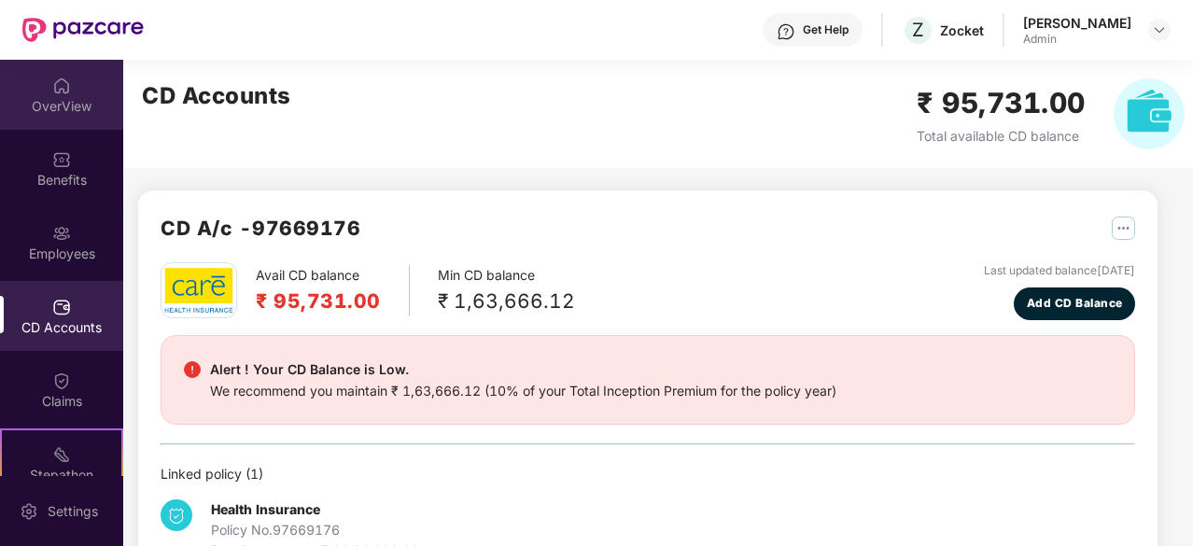
click at [65, 95] on div "OverView" at bounding box center [61, 95] width 123 height 70
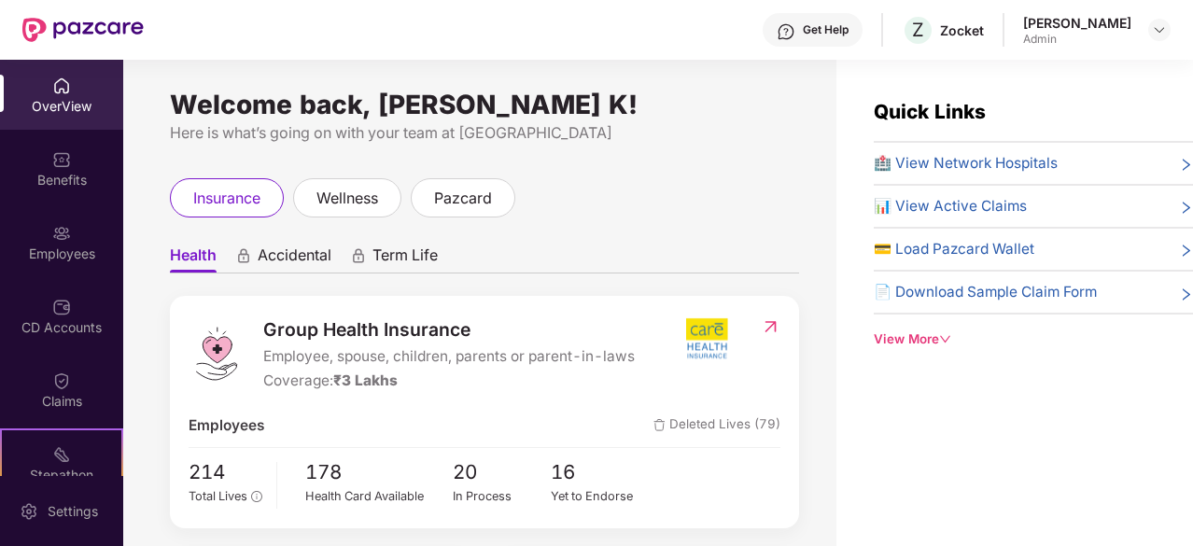
click at [63, 42] on div at bounding box center [82, 30] width 121 height 60
click at [80, 20] on img at bounding box center [82, 30] width 121 height 24
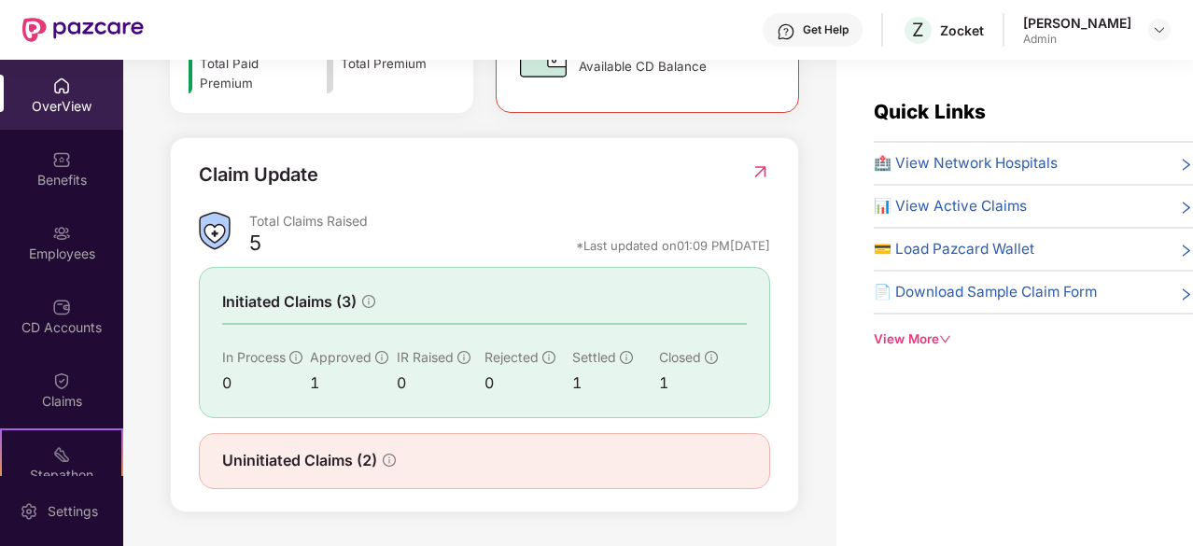
scroll to position [246, 0]
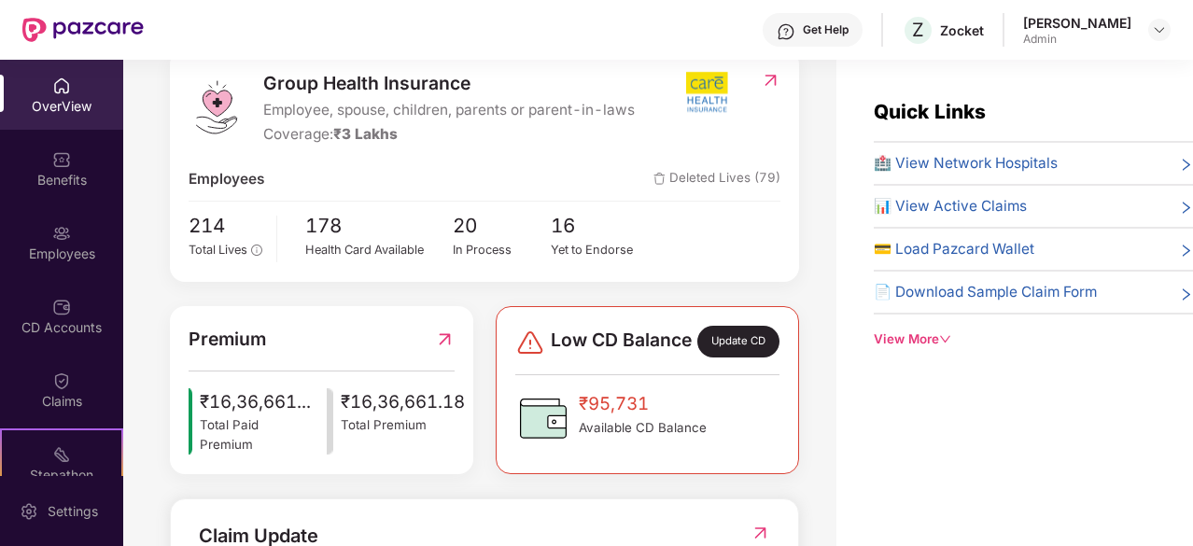
click at [925, 337] on div "View More" at bounding box center [1033, 340] width 319 height 20
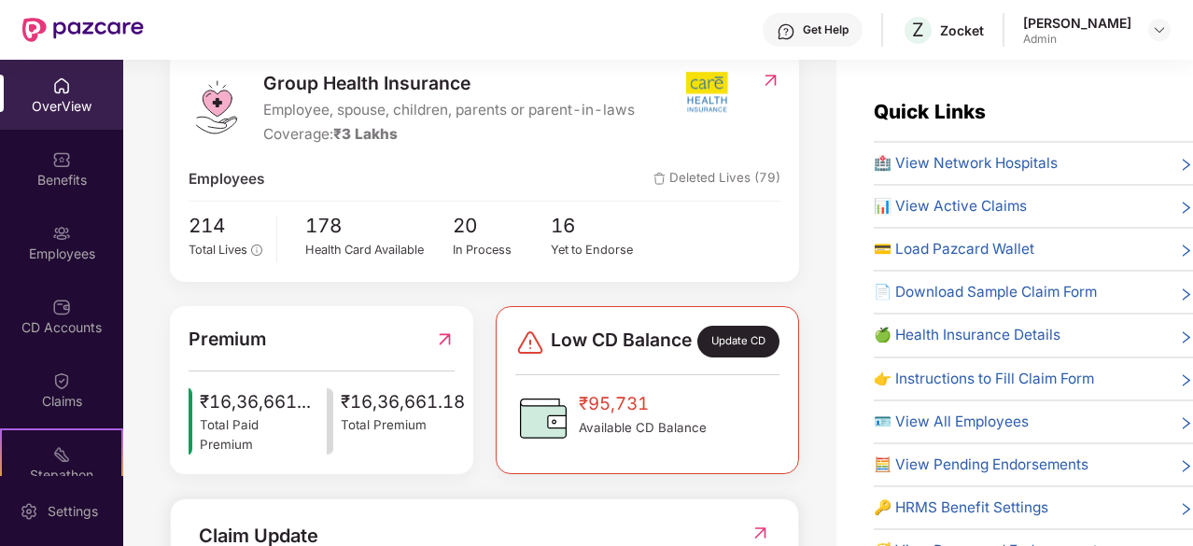
click at [943, 334] on span "🍏 Health Insurance Details" at bounding box center [967, 335] width 187 height 22
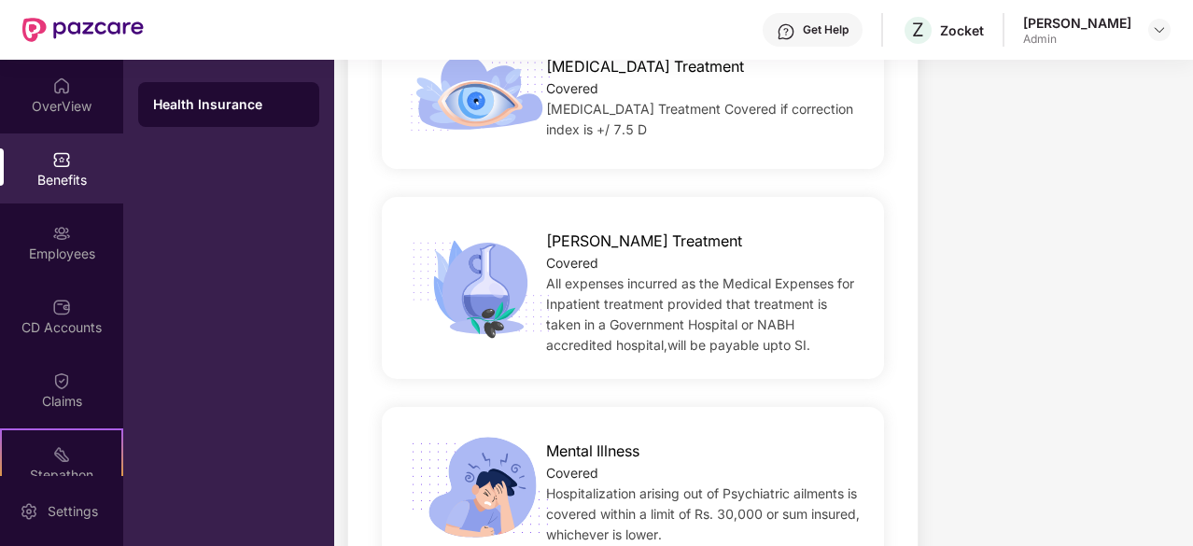
scroll to position [2707, 0]
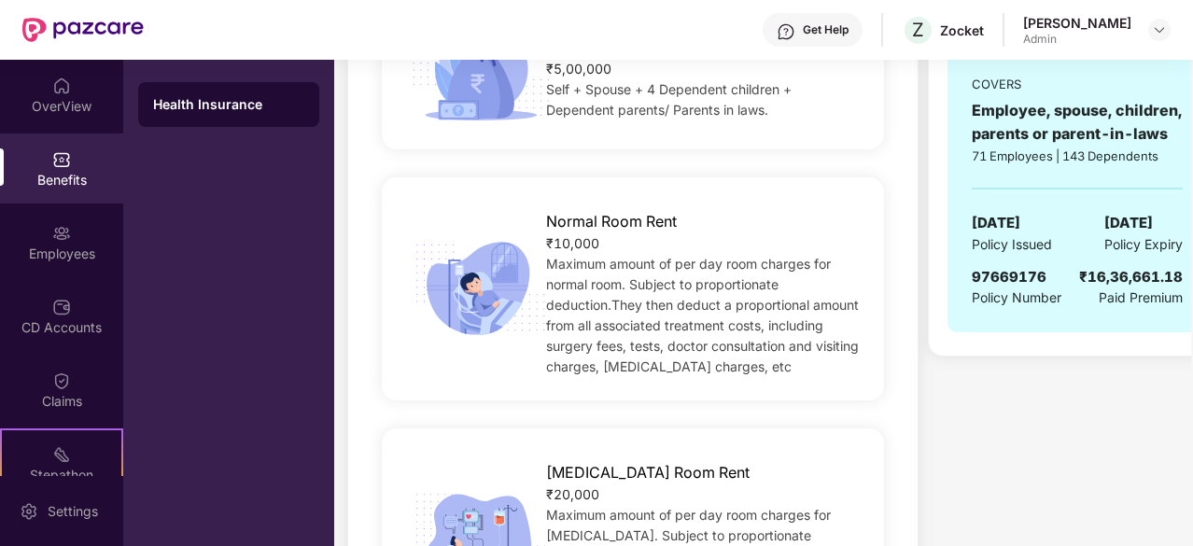
scroll to position [60, 0]
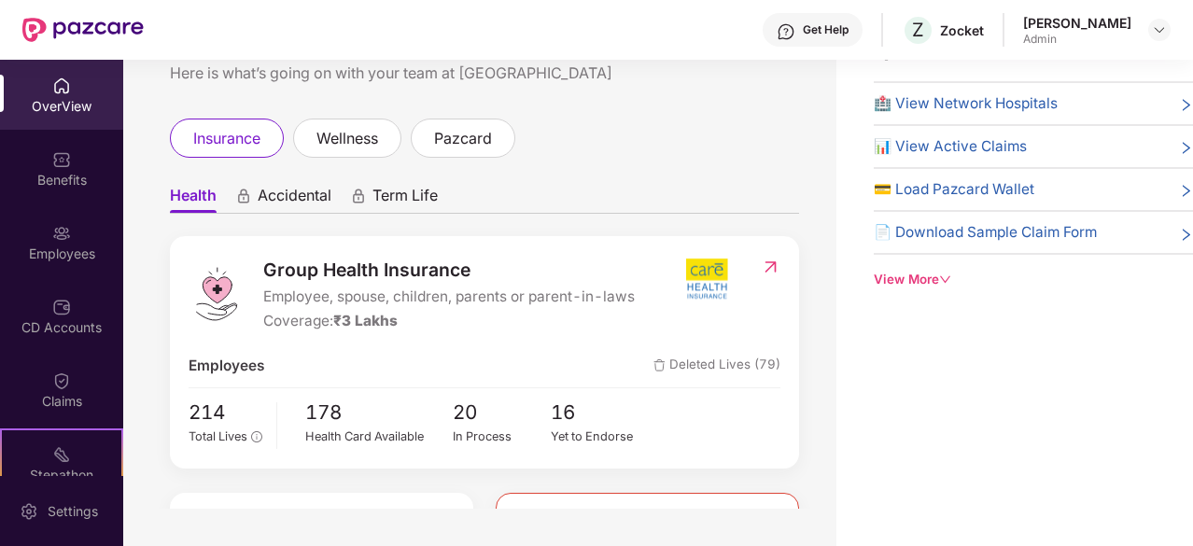
click at [943, 276] on icon "down" at bounding box center [945, 279] width 10 height 7
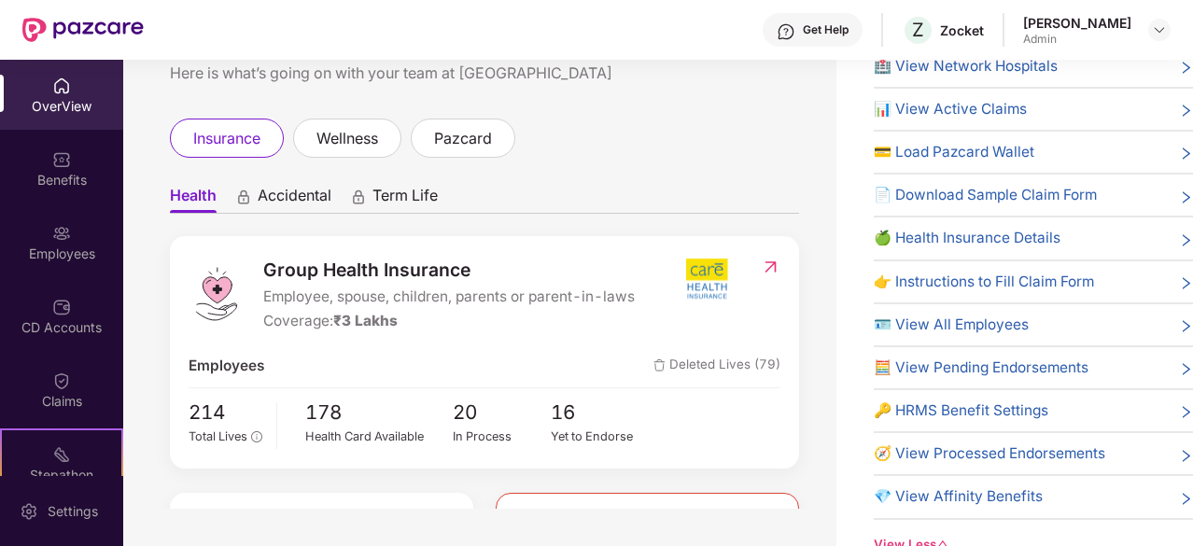
scroll to position [0, 0]
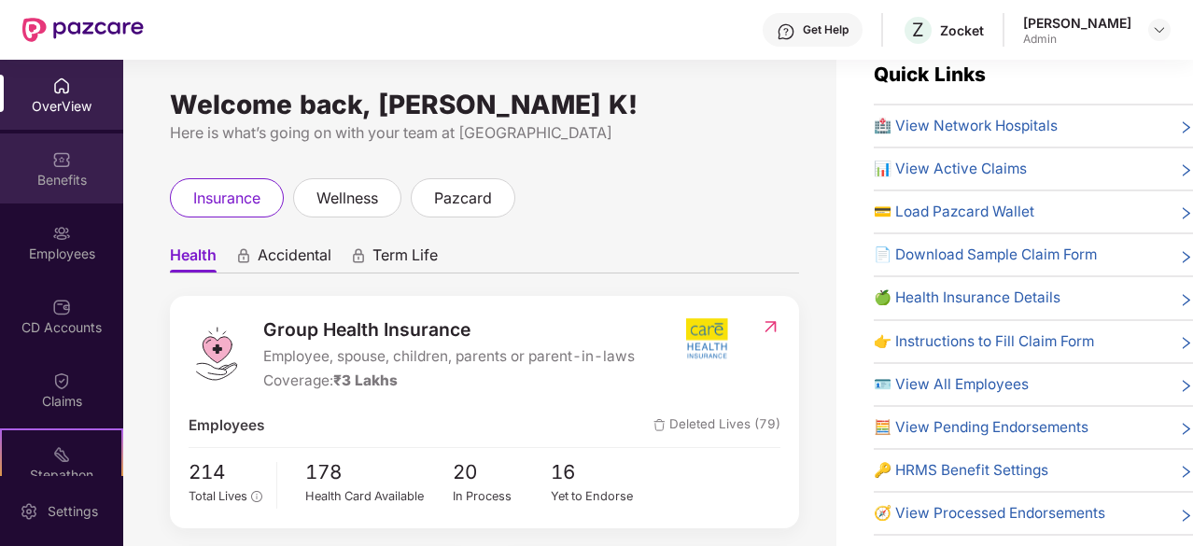
click at [32, 178] on div "Benefits" at bounding box center [61, 180] width 123 height 19
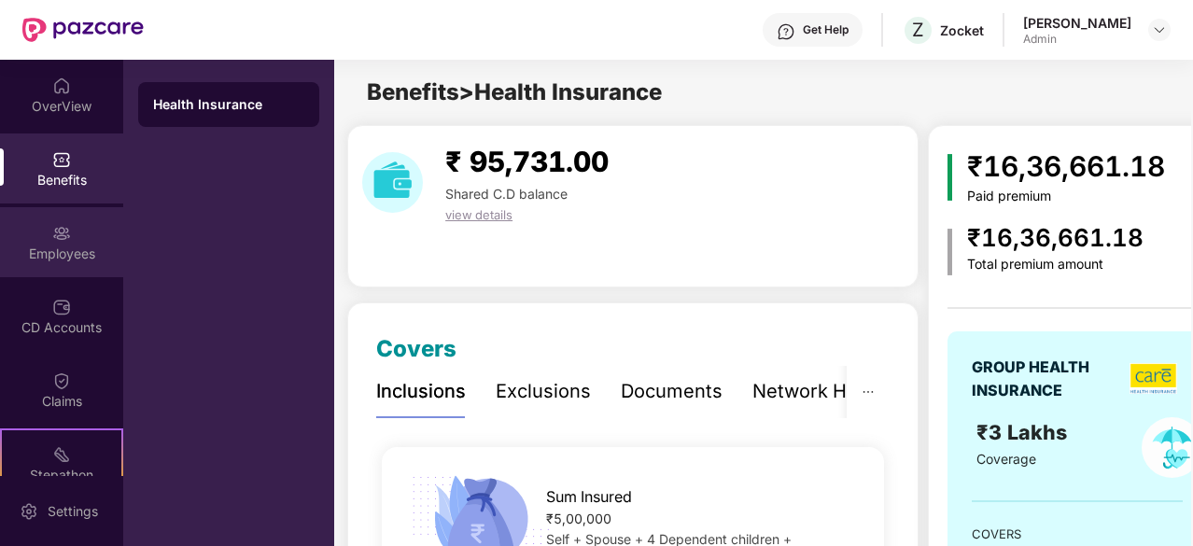
click at [46, 232] on div "Employees" at bounding box center [61, 242] width 123 height 70
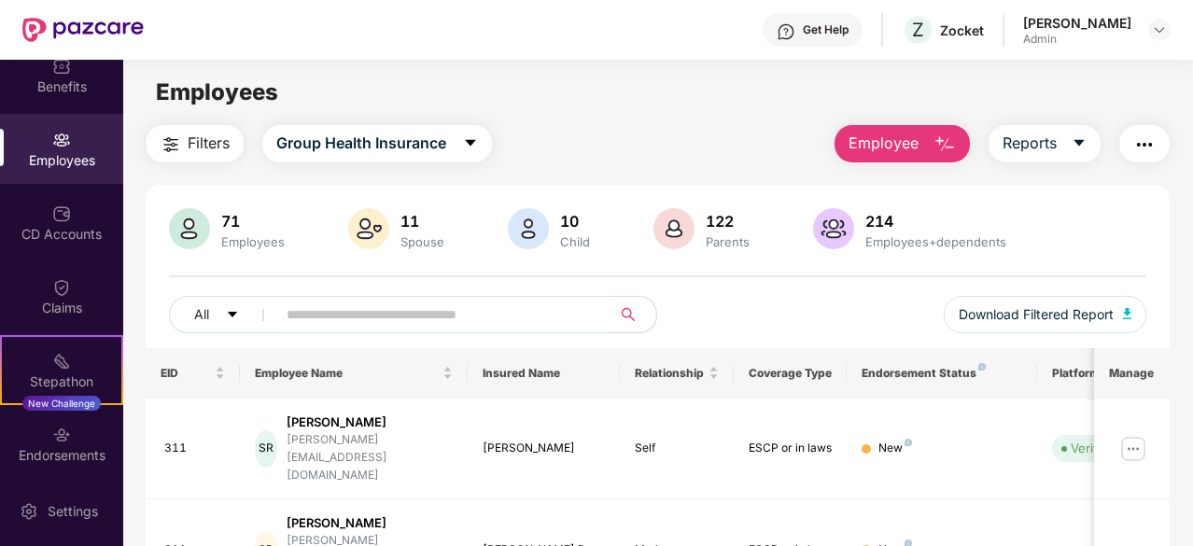
scroll to position [187, 0]
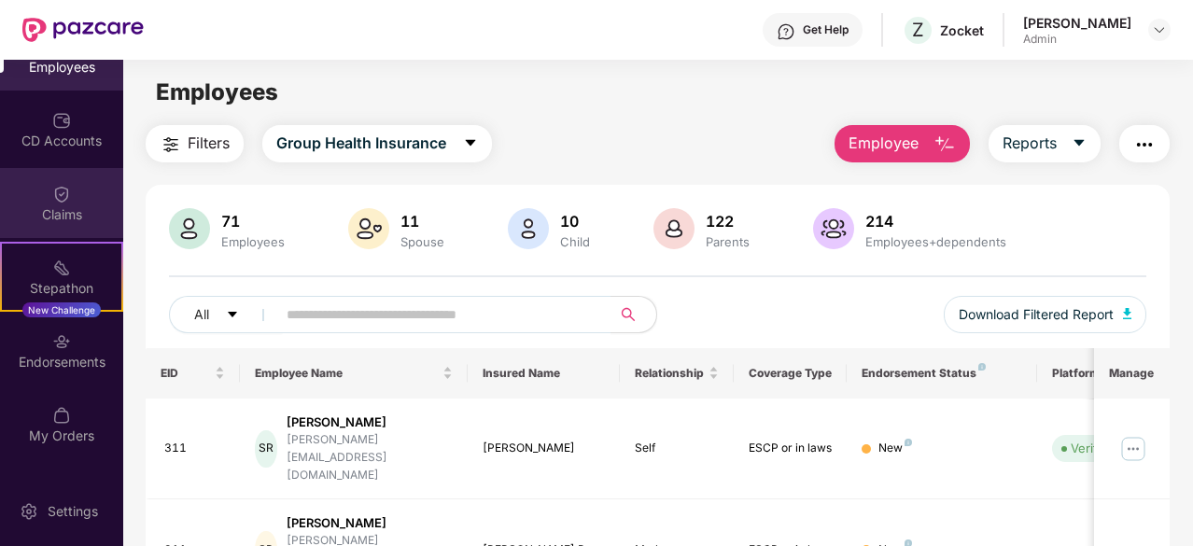
click at [56, 197] on img at bounding box center [61, 194] width 19 height 19
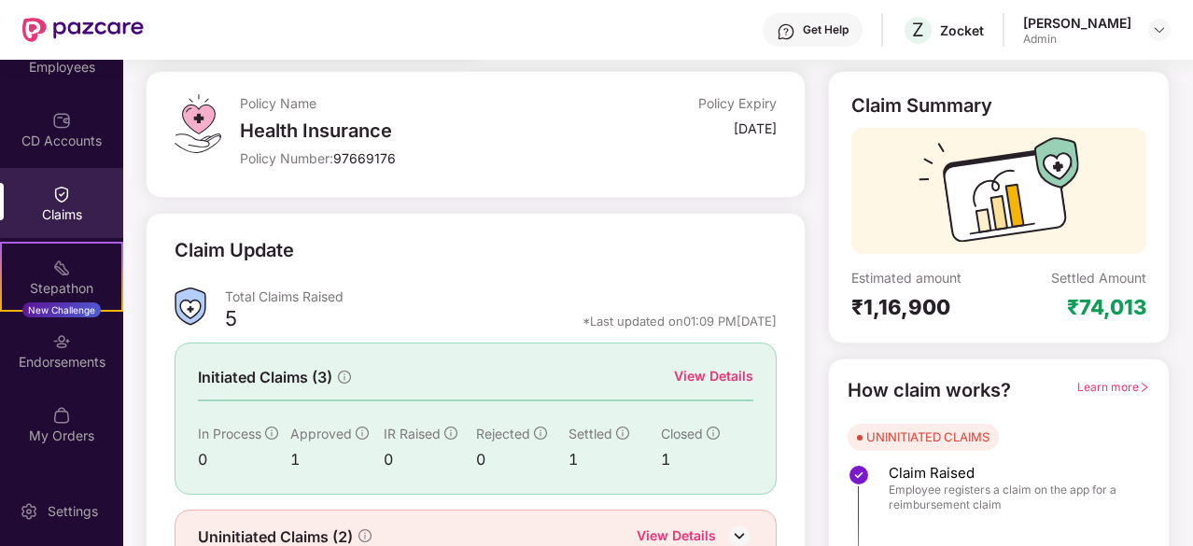
scroll to position [183, 0]
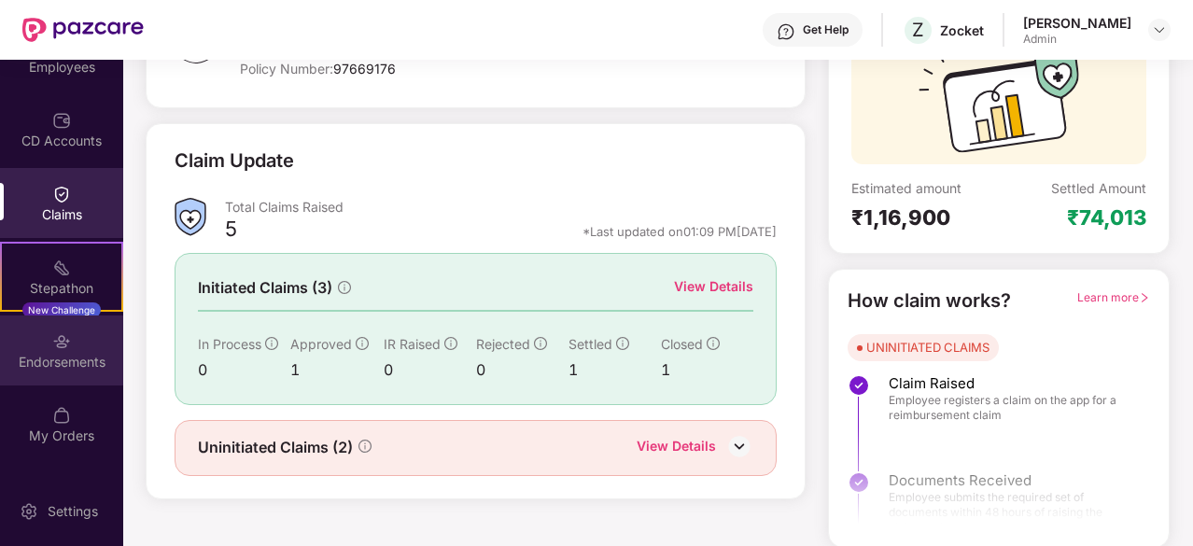
click at [24, 354] on div "Endorsements" at bounding box center [61, 362] width 123 height 19
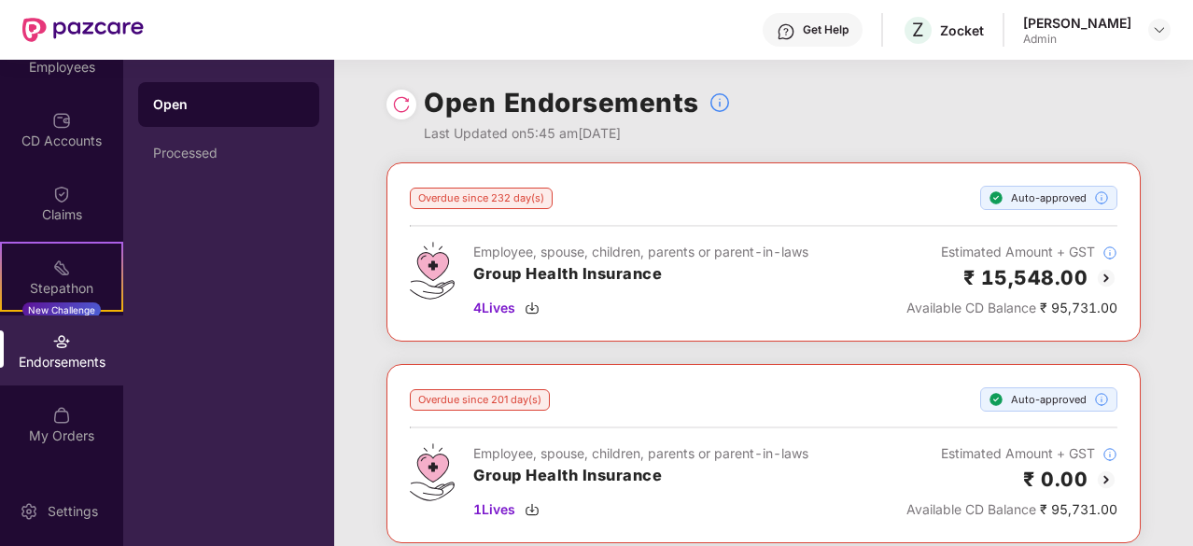
click at [214, 183] on div "Open Processed" at bounding box center [228, 303] width 211 height 486
click at [202, 151] on div "Processed" at bounding box center [228, 153] width 151 height 15
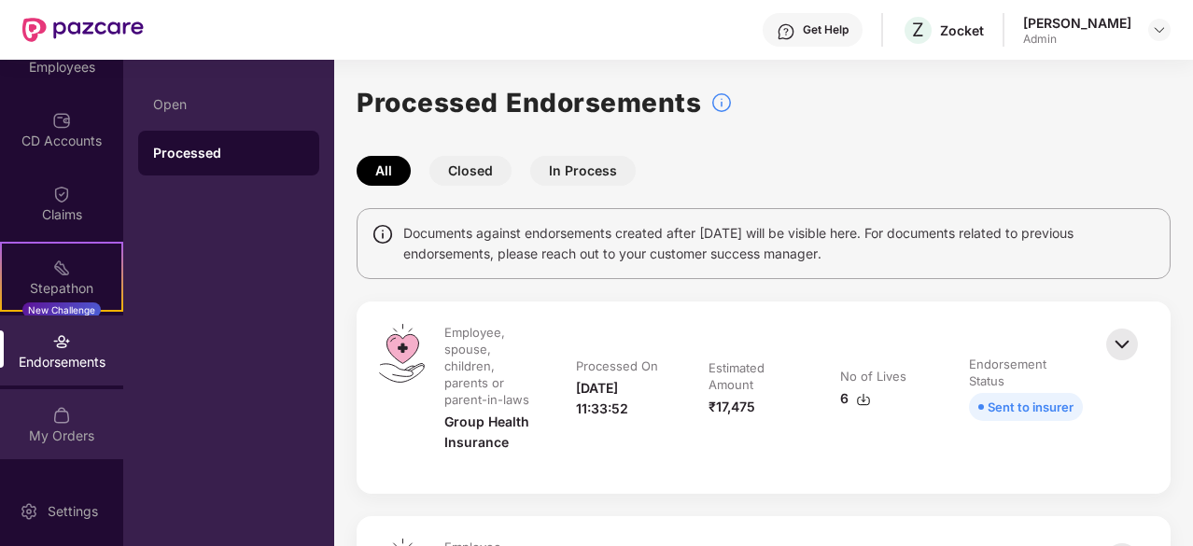
click at [64, 404] on div at bounding box center [61, 413] width 19 height 19
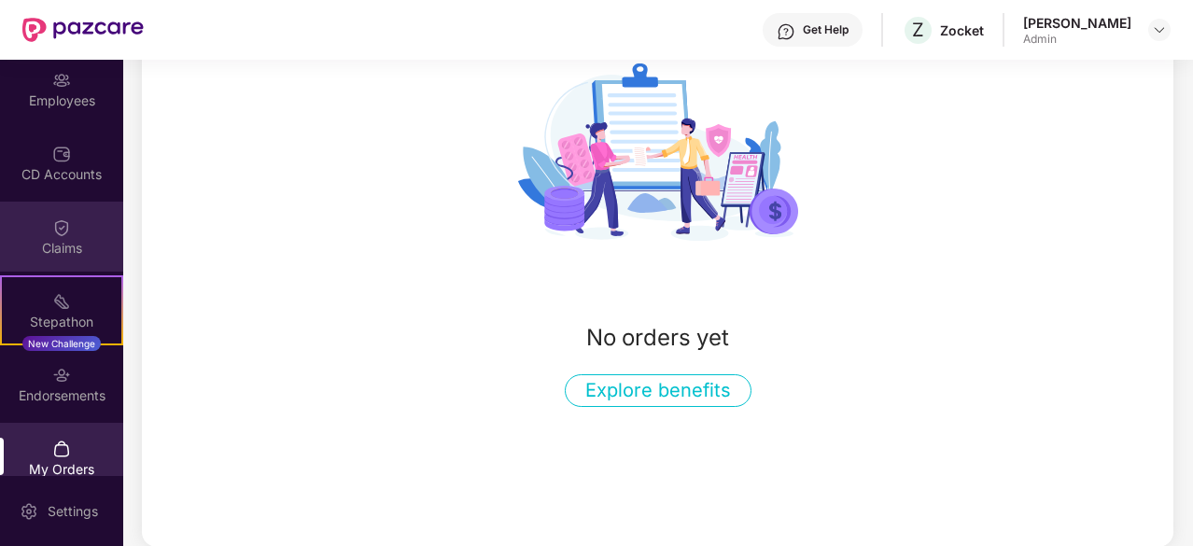
scroll to position [60, 0]
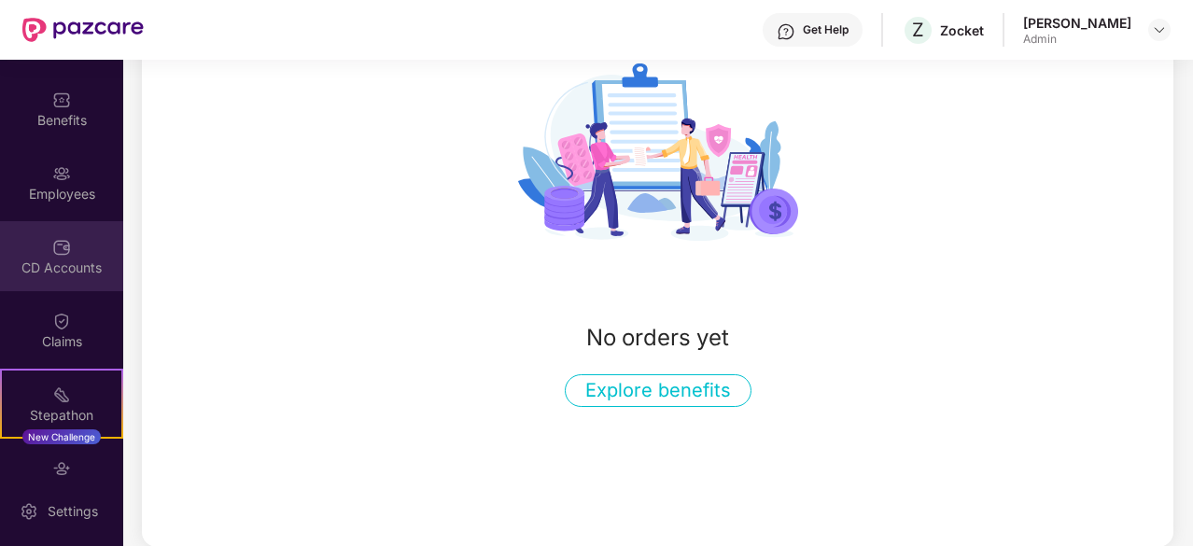
click at [45, 252] on div "CD Accounts" at bounding box center [61, 256] width 123 height 70
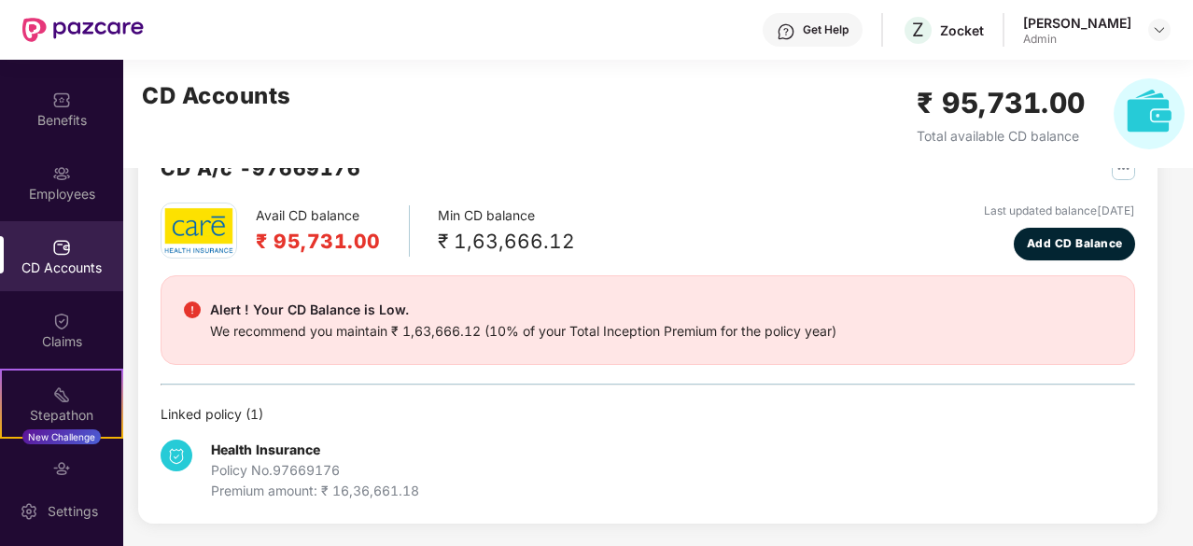
scroll to position [58, 0]
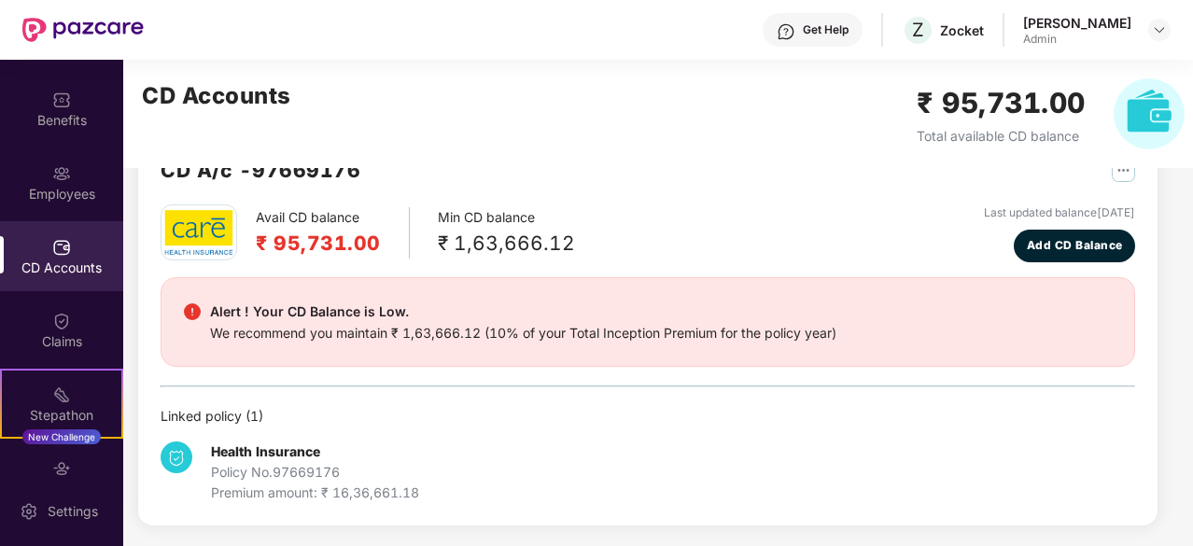
click at [1112, 181] on img "button" at bounding box center [1123, 170] width 23 height 23
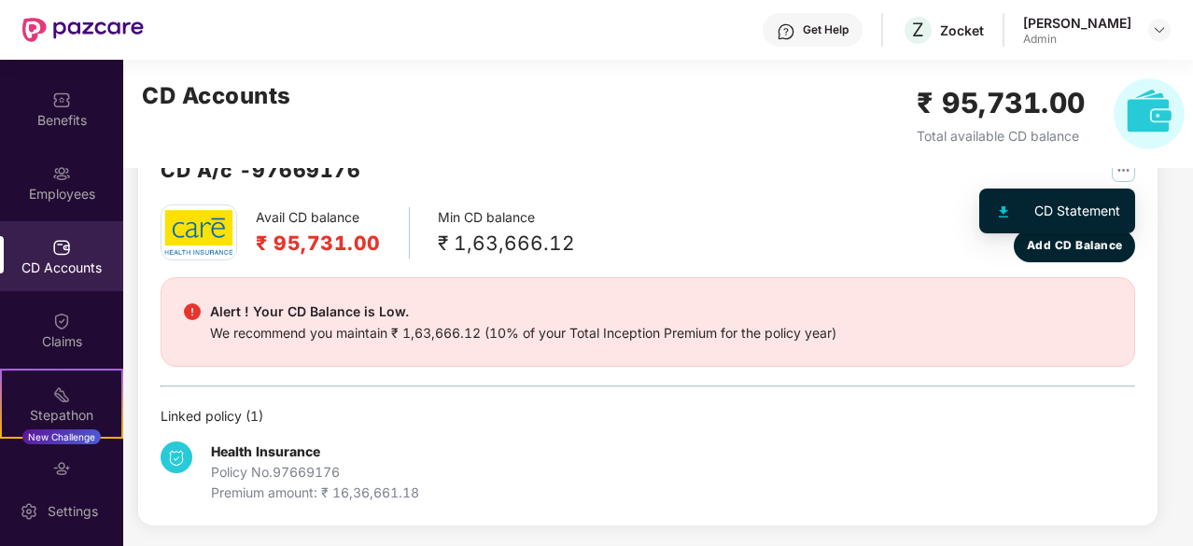
click at [1060, 205] on div "CD Statement" at bounding box center [1077, 211] width 86 height 21
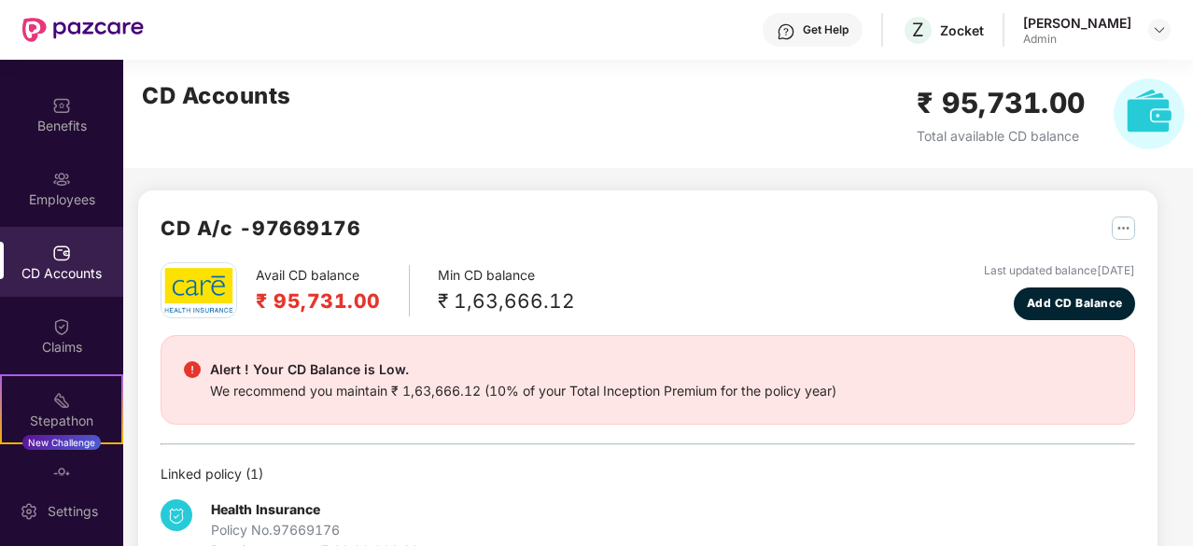
scroll to position [93, 0]
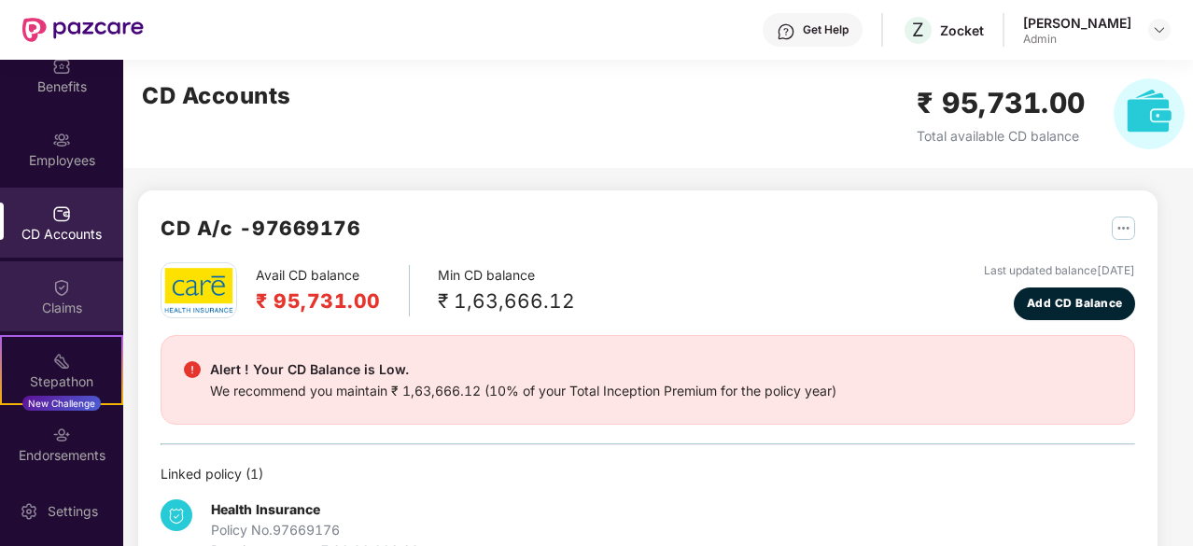
click at [73, 279] on div "Claims" at bounding box center [61, 296] width 123 height 70
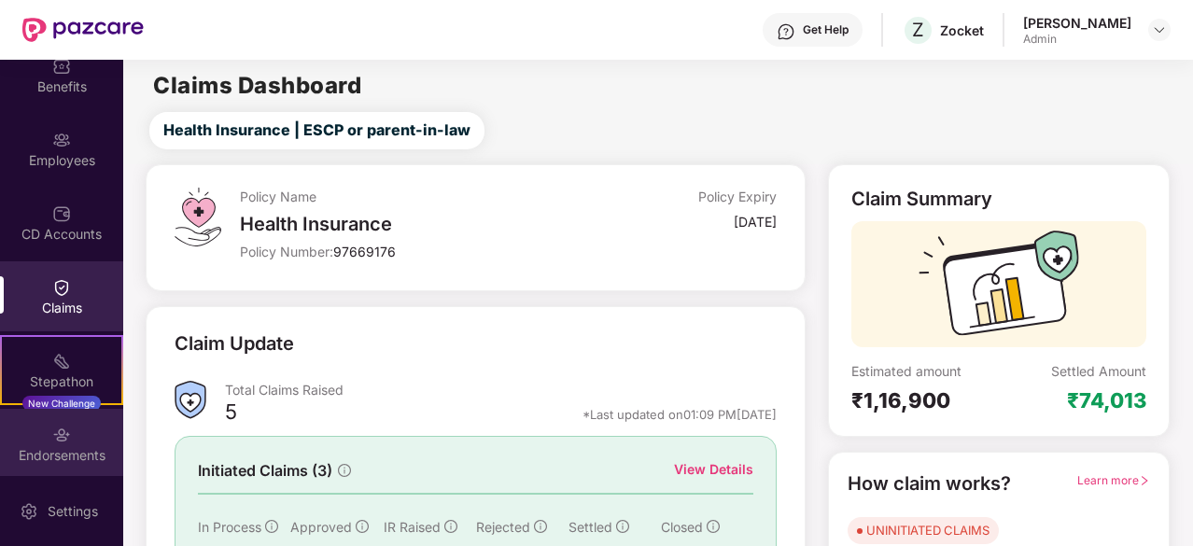
scroll to position [246, 0]
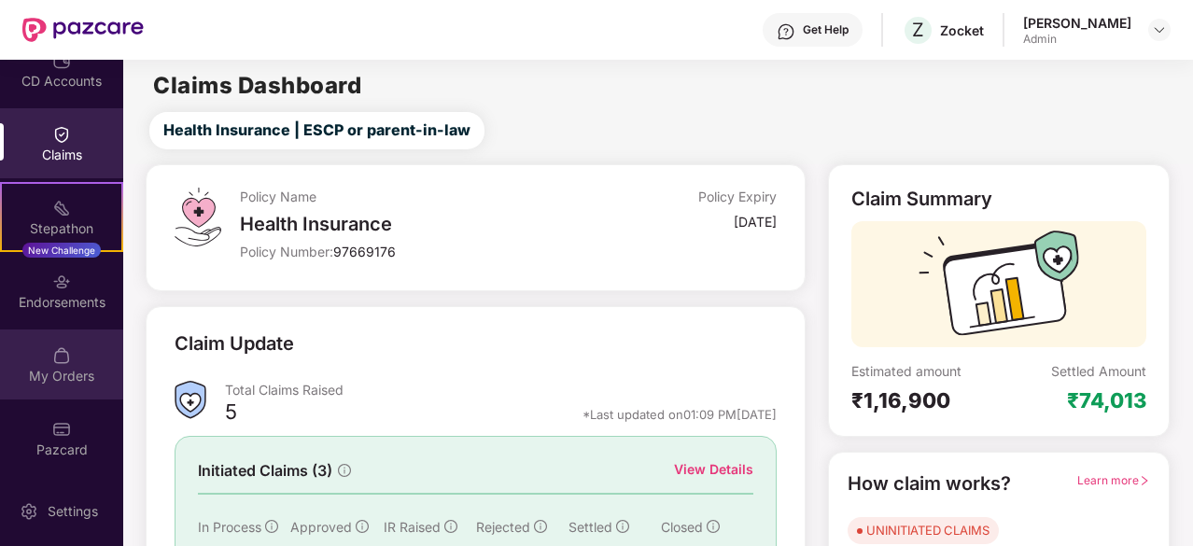
click at [58, 363] on img at bounding box center [61, 355] width 19 height 19
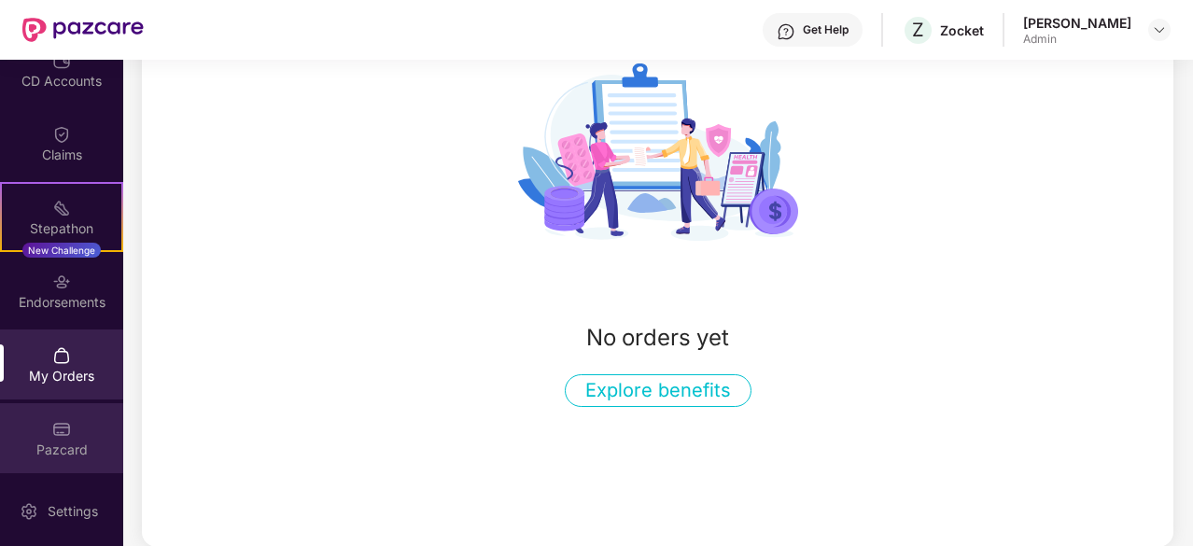
click at [54, 428] on img at bounding box center [61, 429] width 19 height 19
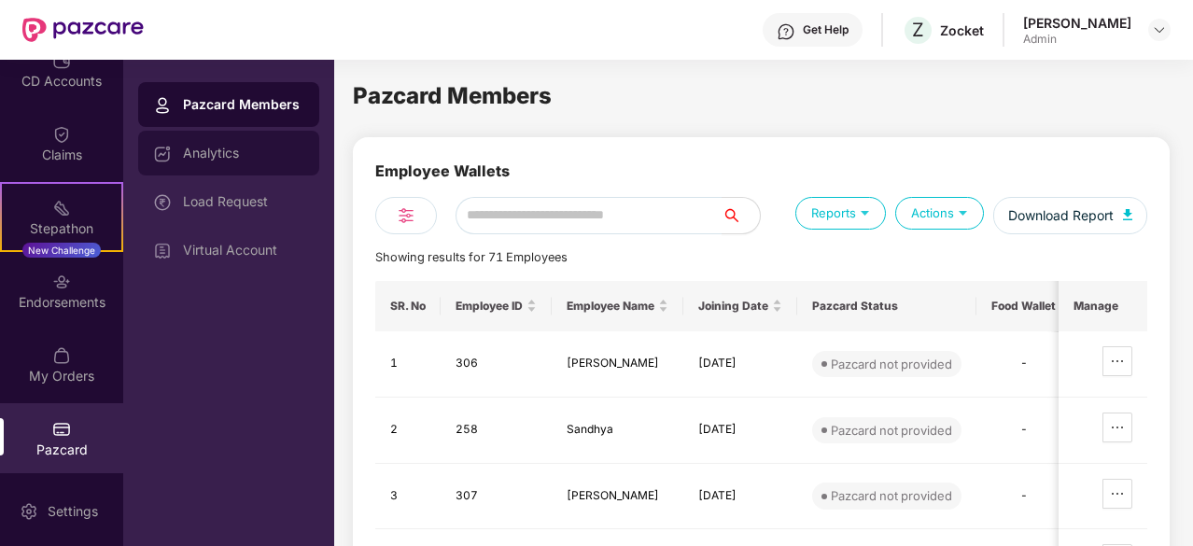
click at [228, 163] on div "Analytics" at bounding box center [228, 153] width 181 height 45
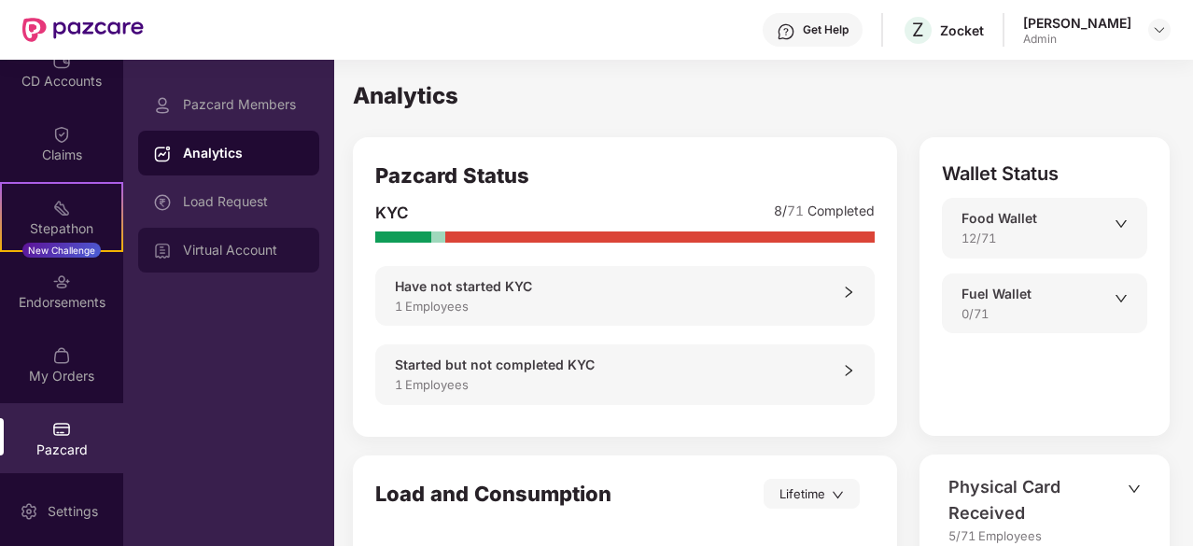
click at [224, 237] on div "Virtual Account" at bounding box center [228, 250] width 181 height 45
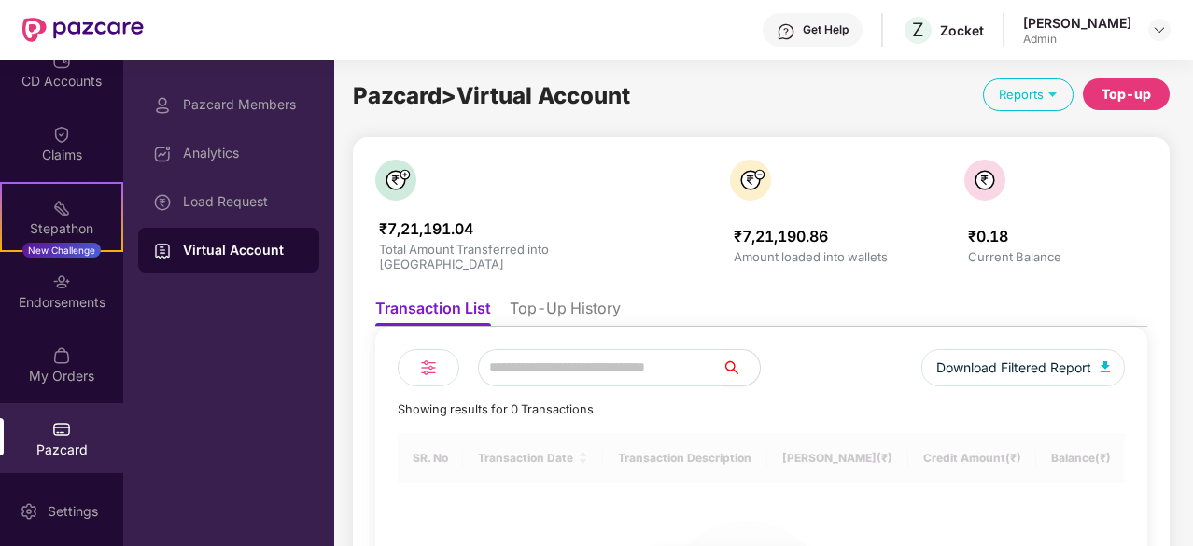
click at [1029, 91] on div "Reports" at bounding box center [1028, 94] width 91 height 33
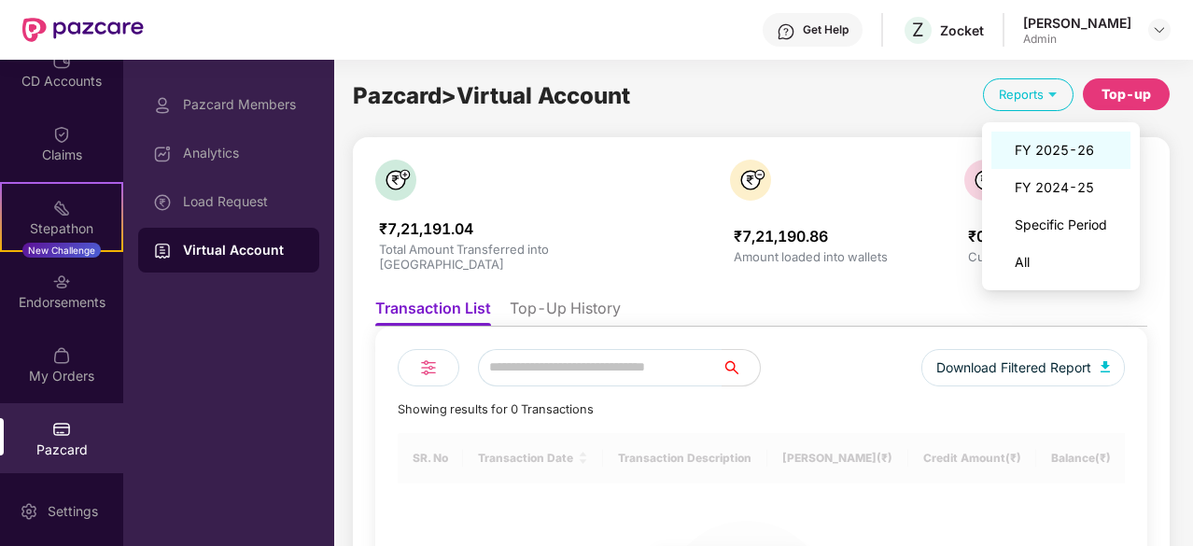
click at [1032, 147] on span "FY 2025-26" at bounding box center [1061, 150] width 92 height 21
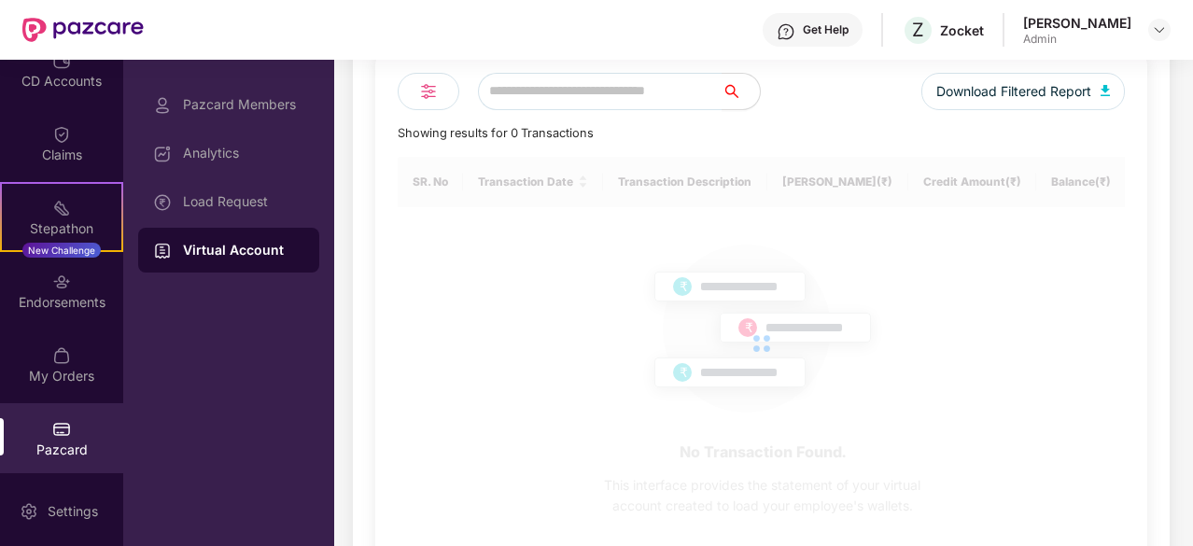
scroll to position [280, 0]
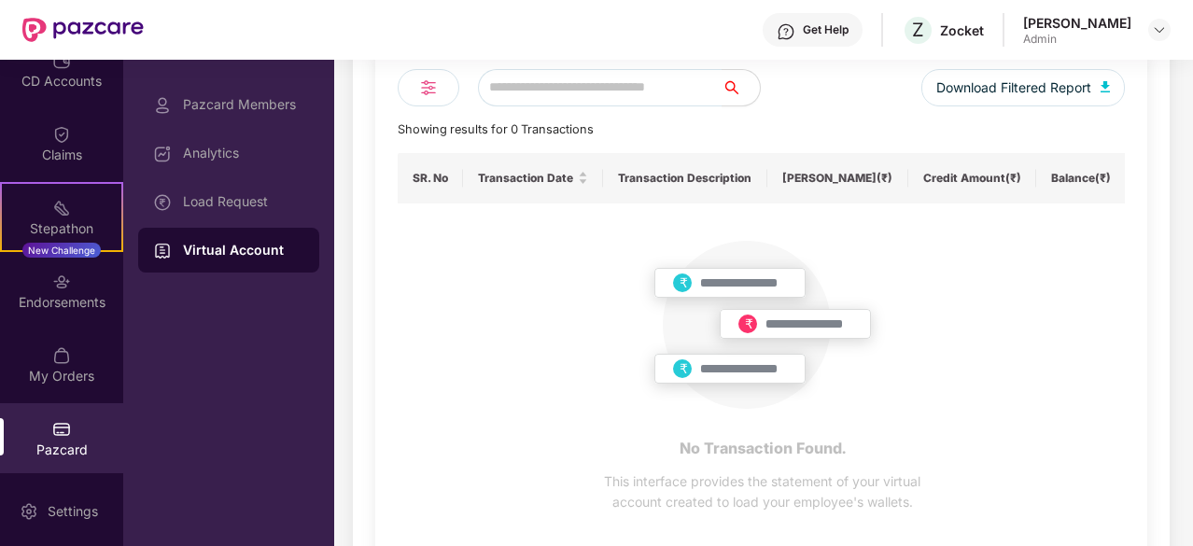
click at [386, 255] on div "Download Filtered Report Showing results for 0 Transactions SR. No Transaction …" at bounding box center [761, 310] width 772 height 526
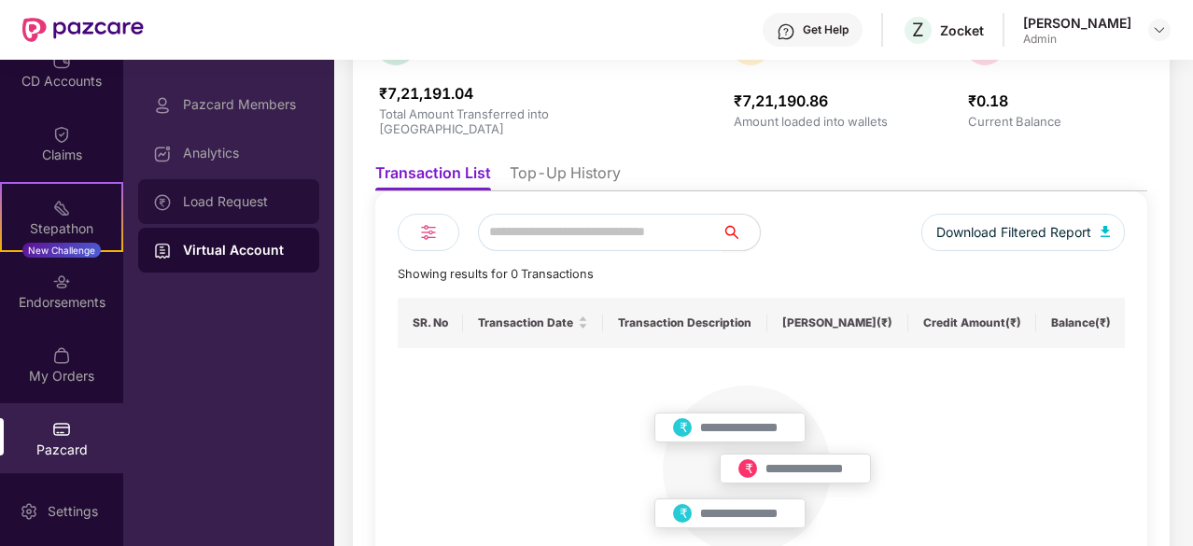
scroll to position [0, 0]
